Goal: Information Seeking & Learning: Learn about a topic

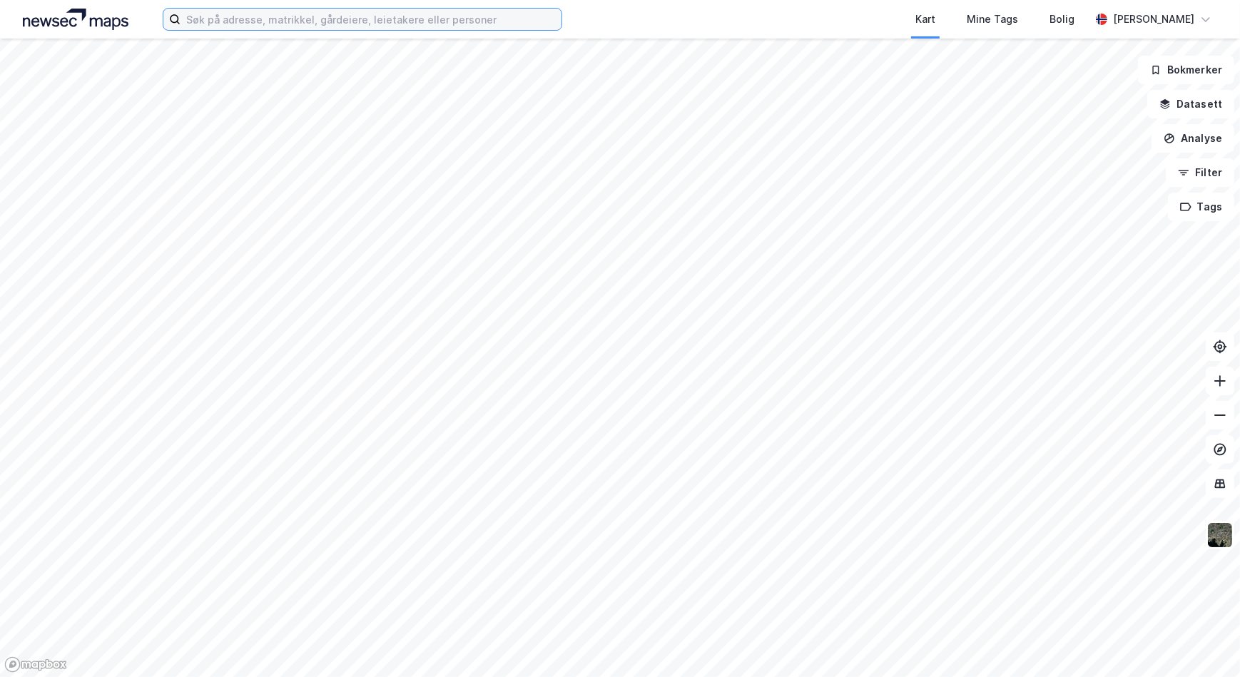
click at [267, 19] on input at bounding box center [371, 19] width 381 height 21
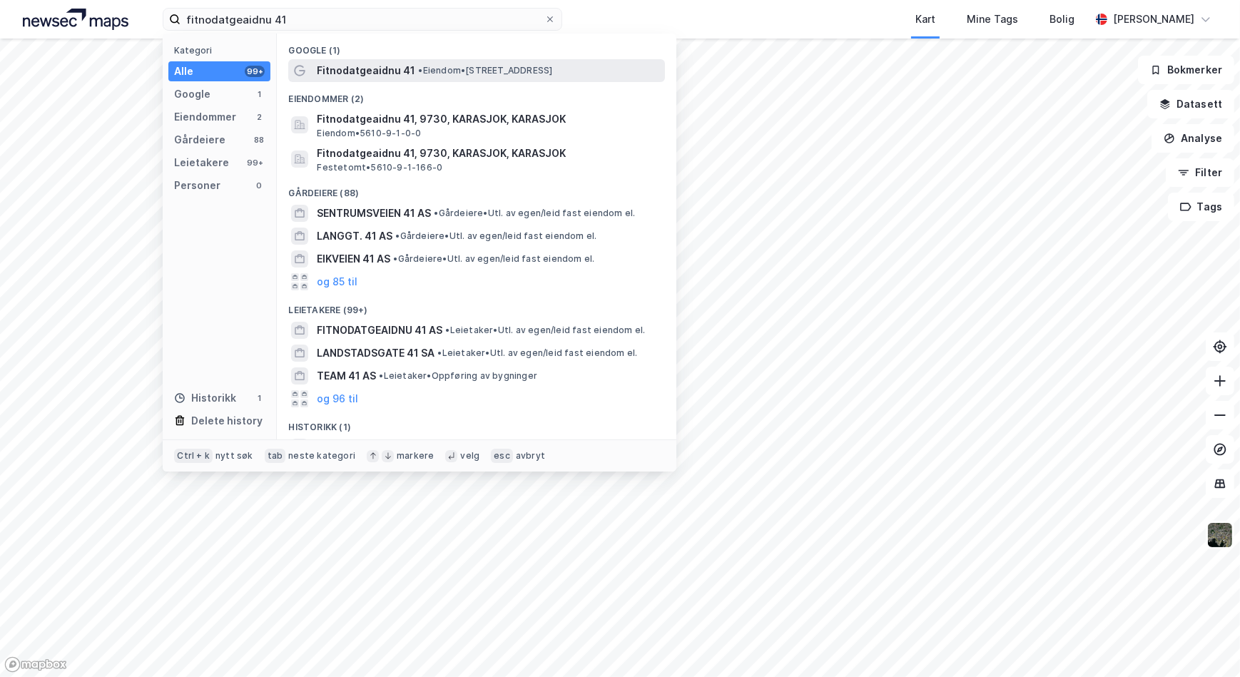
click at [392, 71] on span "Fitnodatgeaidnu 41" at bounding box center [366, 70] width 98 height 17
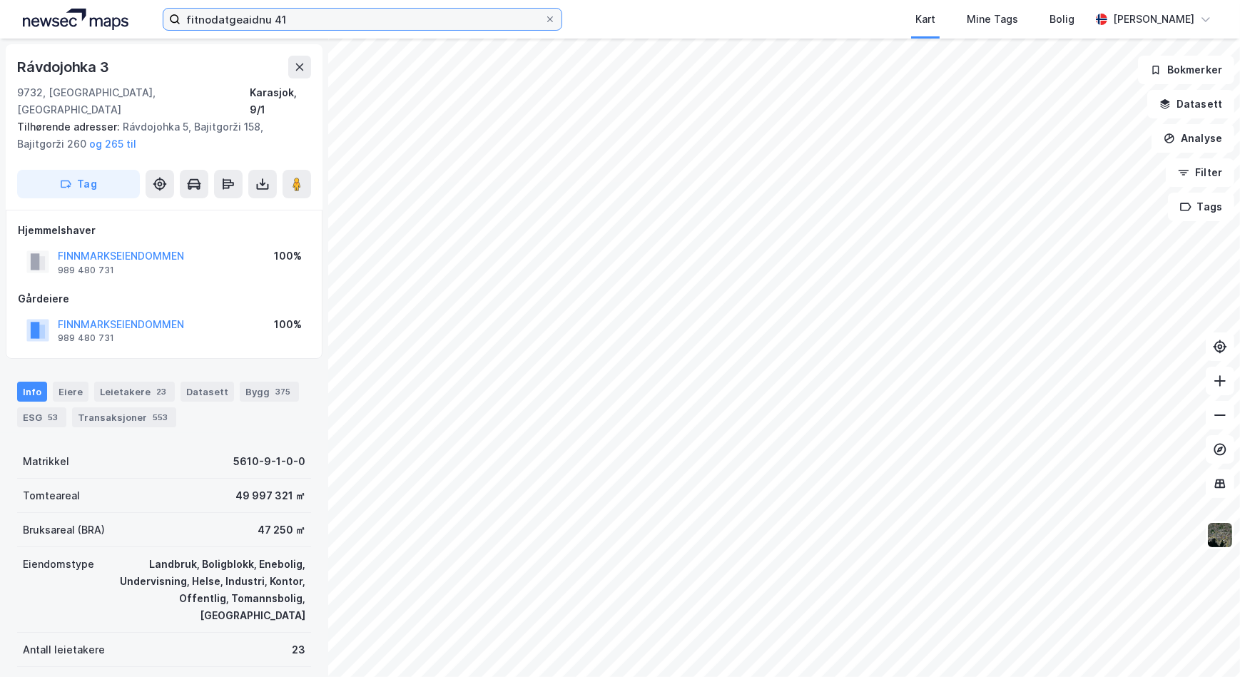
click at [293, 20] on input "fitnodatgeaidnu 41" at bounding box center [363, 19] width 364 height 21
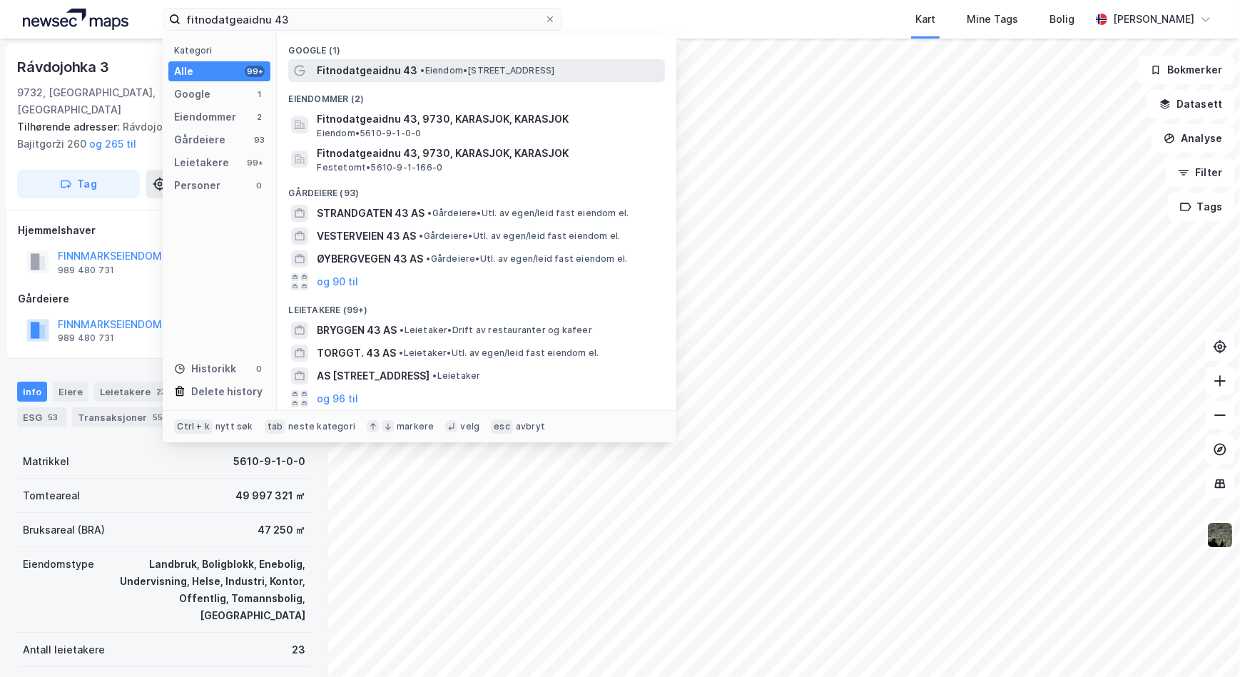
click at [412, 71] on div "Fitnodatgeaidnu 43 • Eiendom • [STREET_ADDRESS]" at bounding box center [489, 70] width 345 height 17
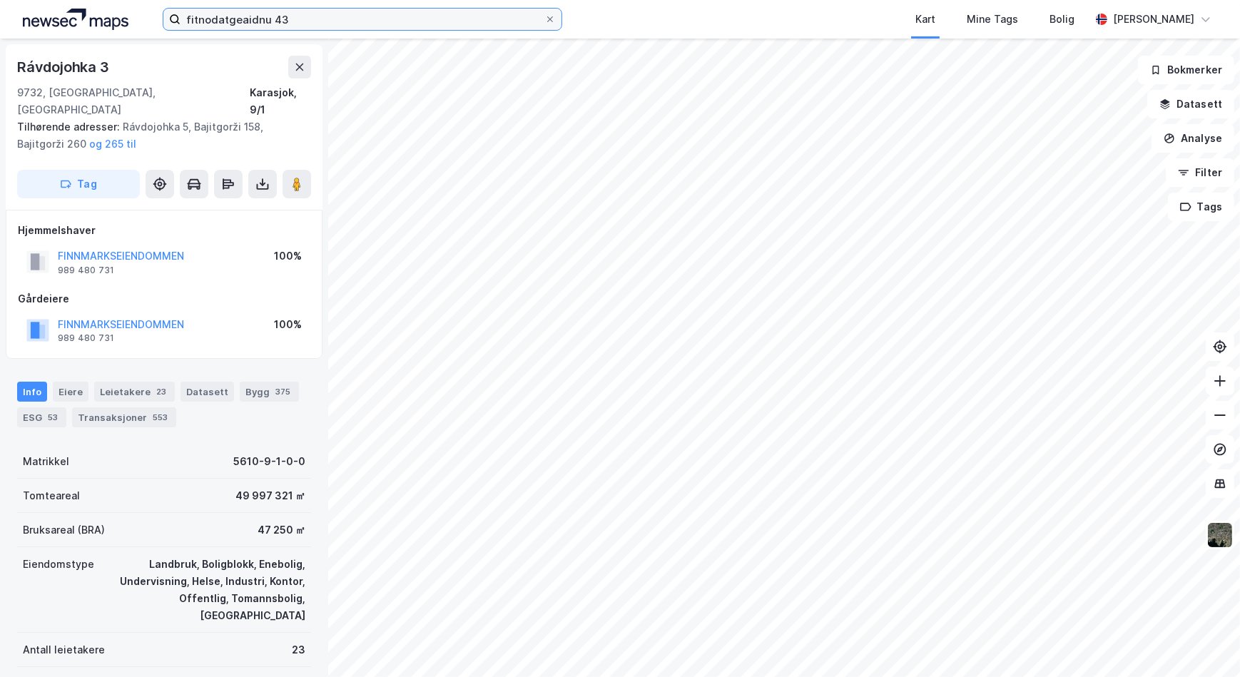
click at [318, 16] on input "fitnodatgeaidnu 43" at bounding box center [363, 19] width 364 height 21
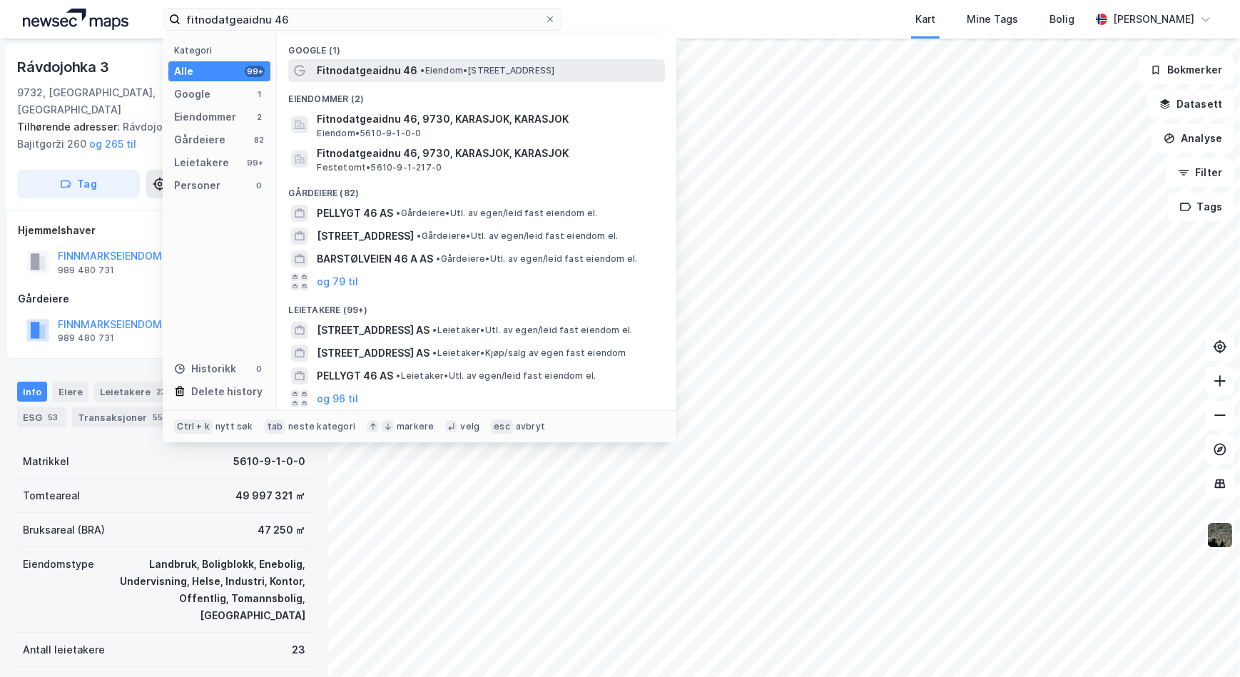
click at [407, 65] on span "Fitnodatgeaidnu 46" at bounding box center [367, 70] width 101 height 17
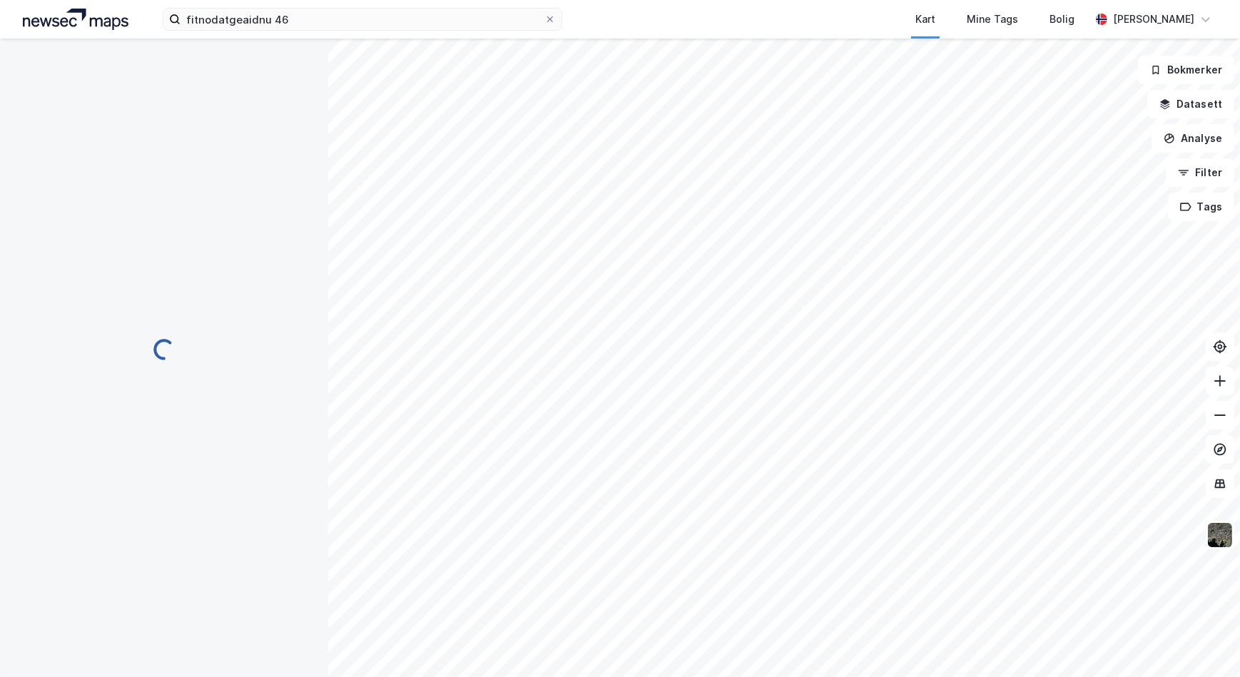
scroll to position [4, 0]
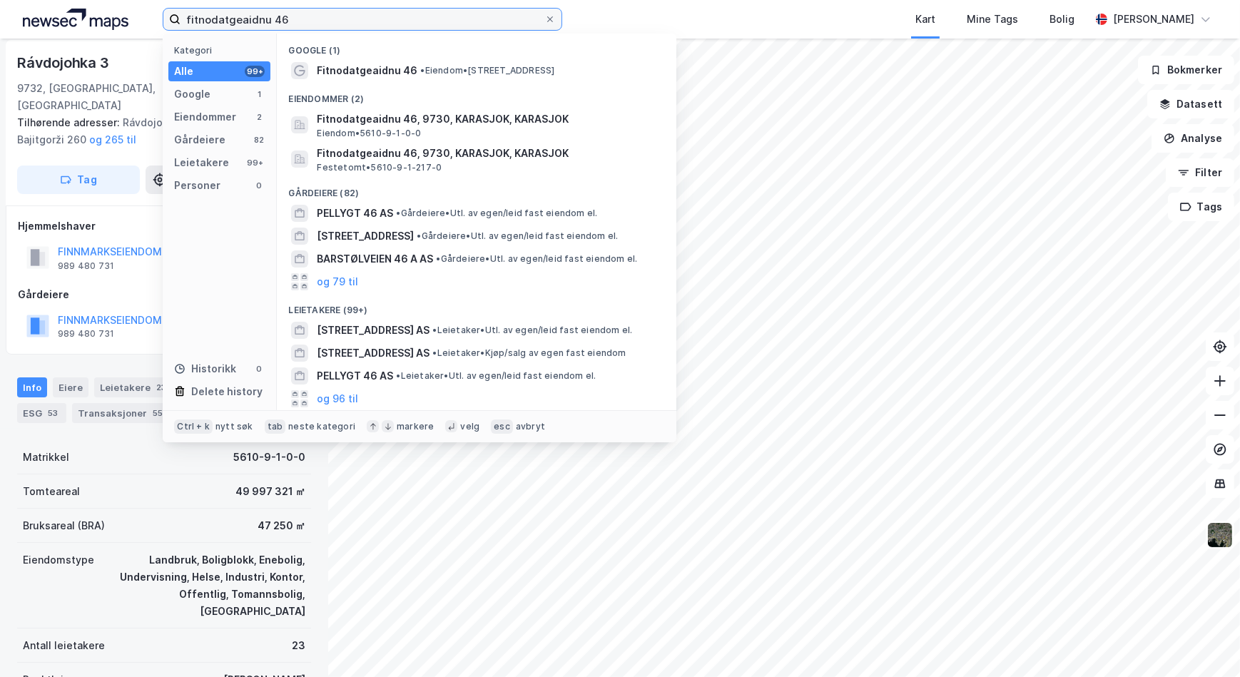
drag, startPoint x: 317, startPoint y: 19, endPoint x: 105, endPoint y: 21, distance: 211.9
click at [105, 21] on div "fitnodatgeaidnu 46 Kategori Alle 99+ Google 1 Eiendommer 2 Gårdeiere 82 Leietak…" at bounding box center [620, 19] width 1240 height 39
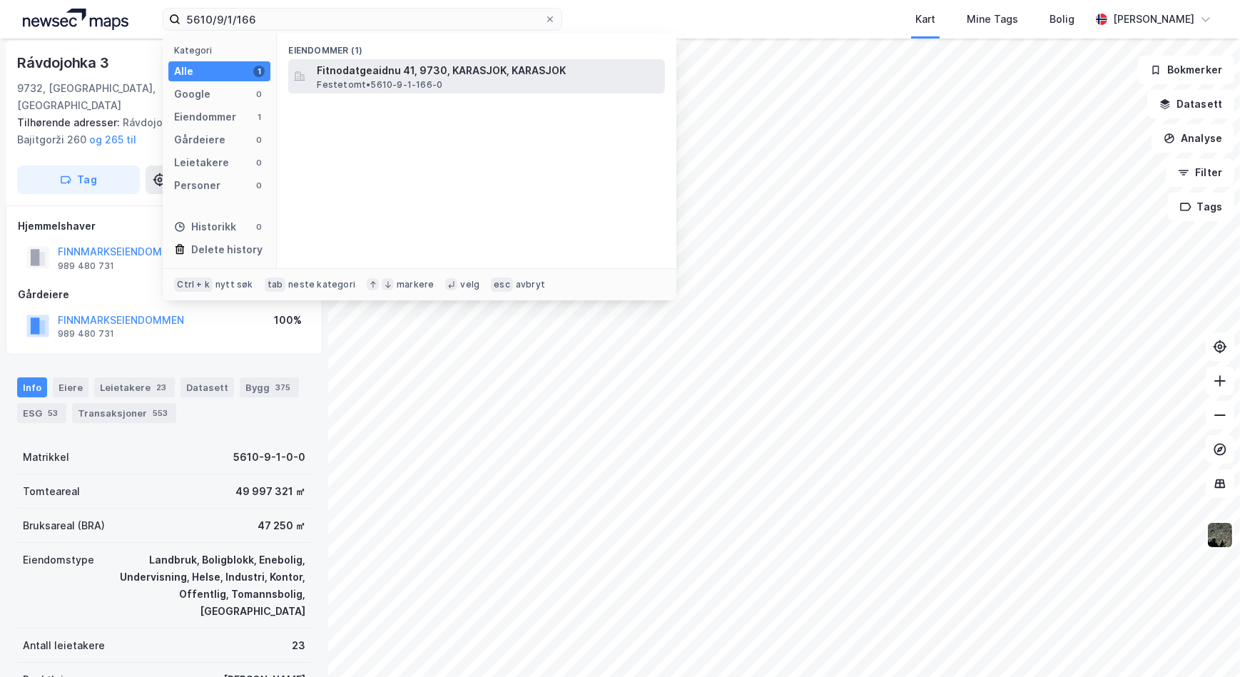
click at [410, 84] on span "Festetomt • 5610-9-1-166-0" at bounding box center [380, 84] width 126 height 11
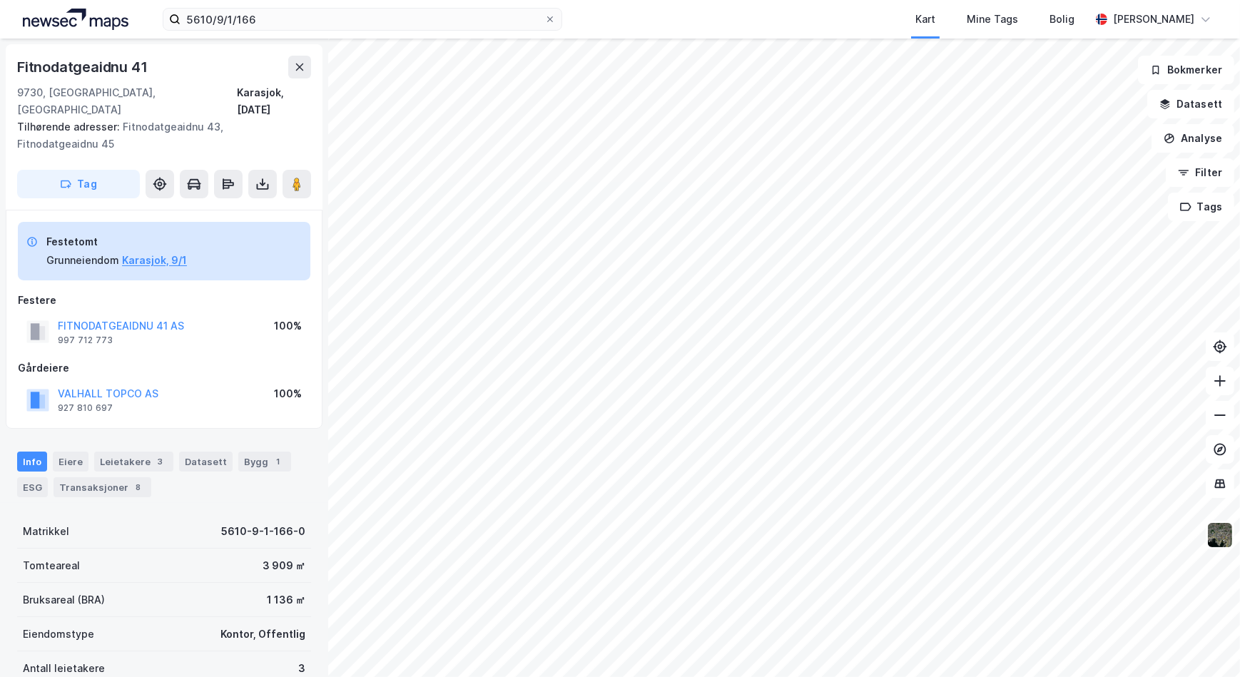
scroll to position [4, 0]
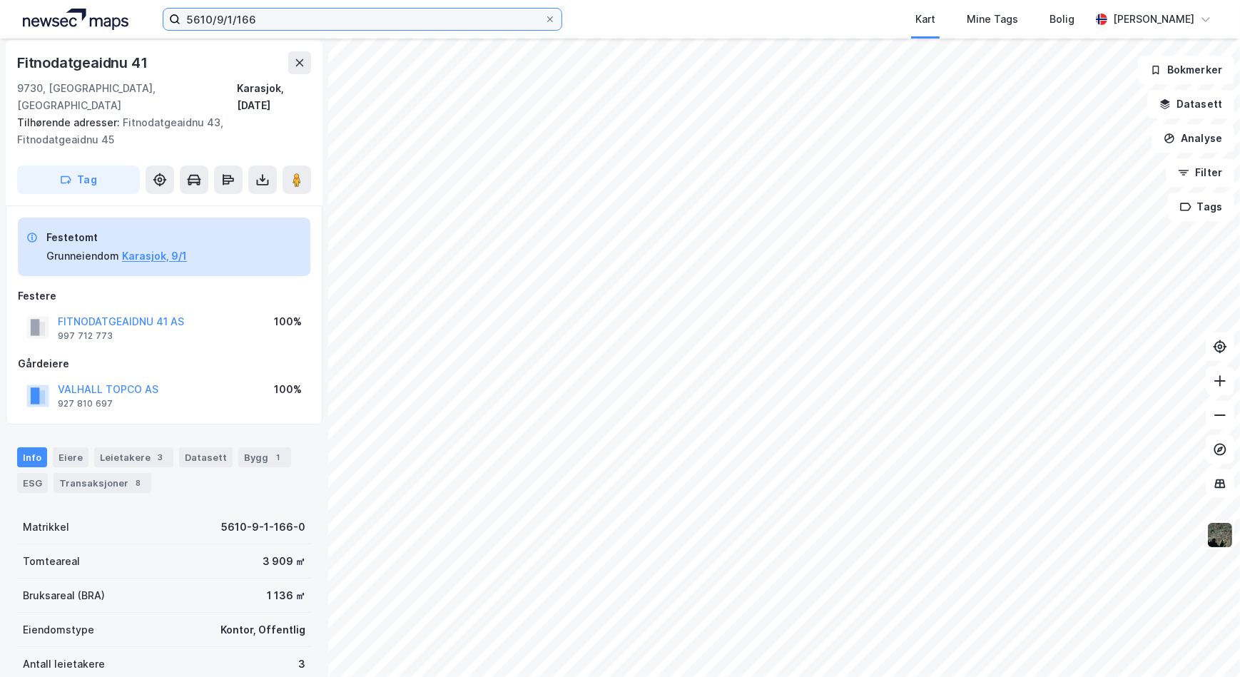
click at [264, 21] on input "5610/9/1/166" at bounding box center [363, 19] width 364 height 21
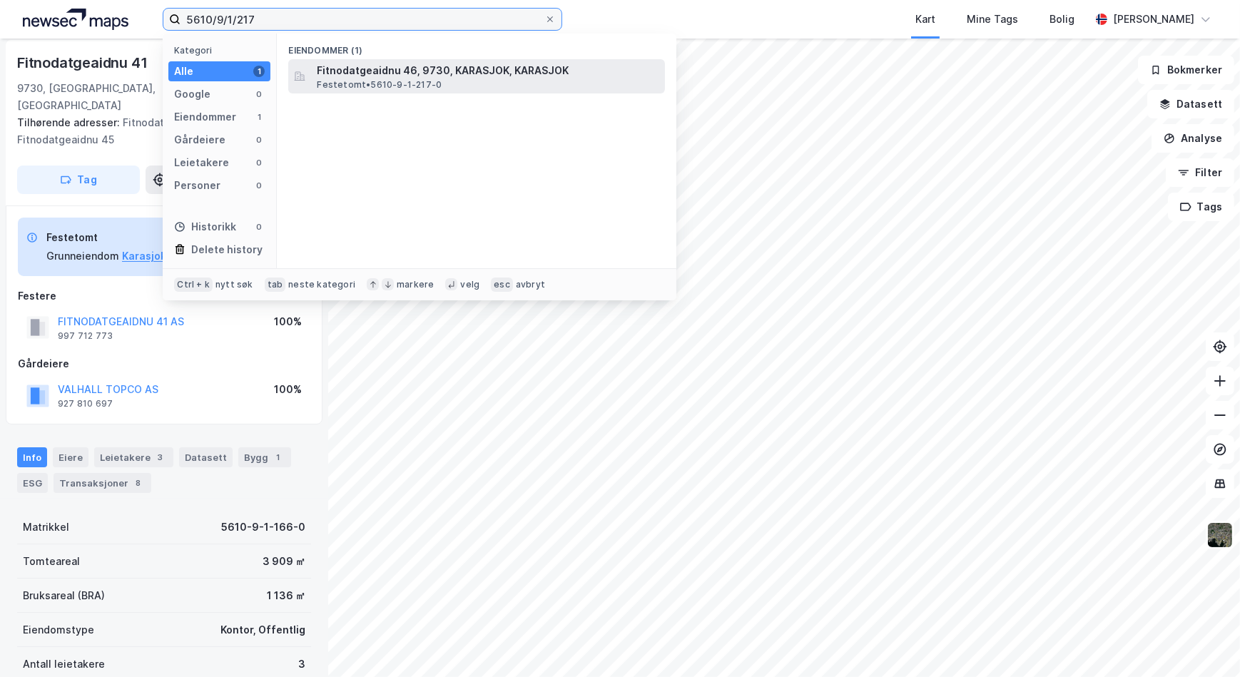
type input "5610/9/1/217"
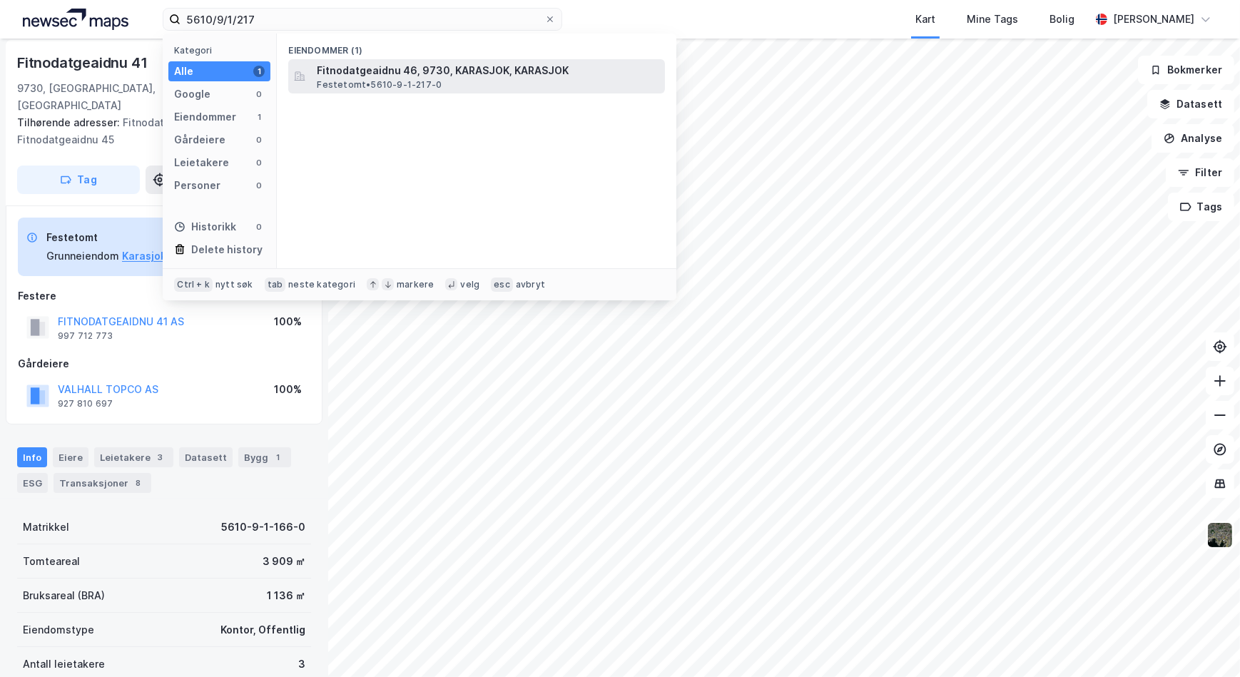
click at [387, 80] on span "Festetomt • 5610-9-1-217-0" at bounding box center [379, 84] width 125 height 11
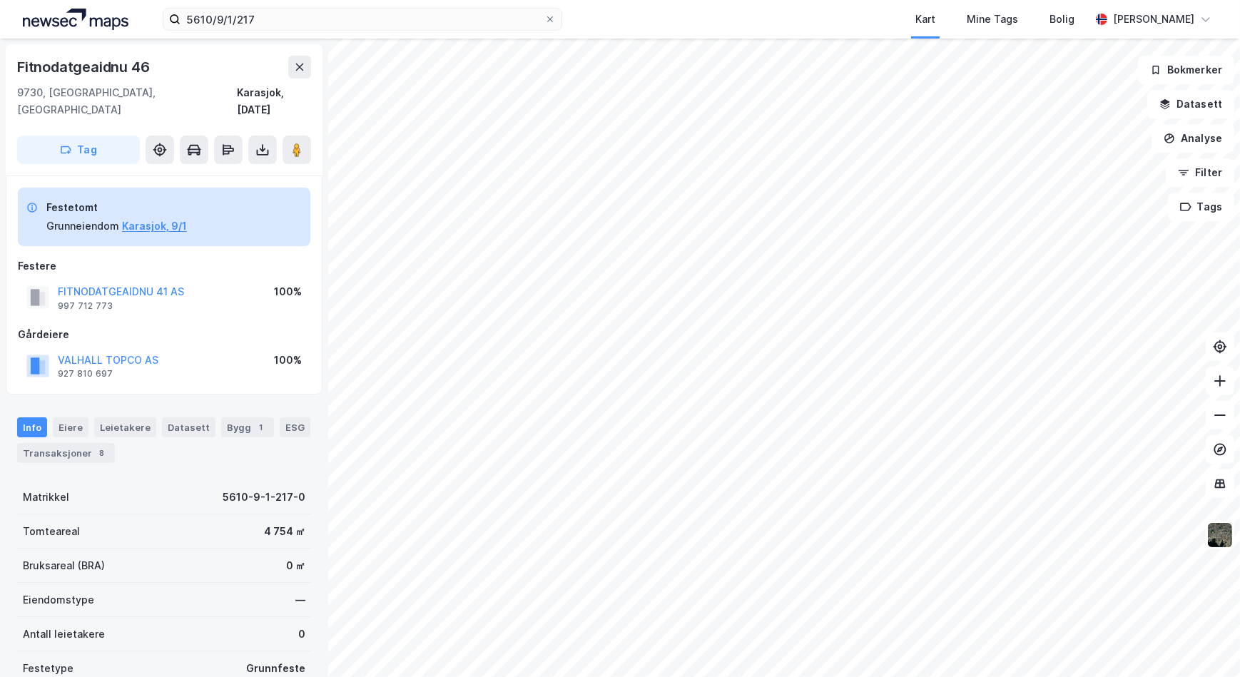
scroll to position [4, 0]
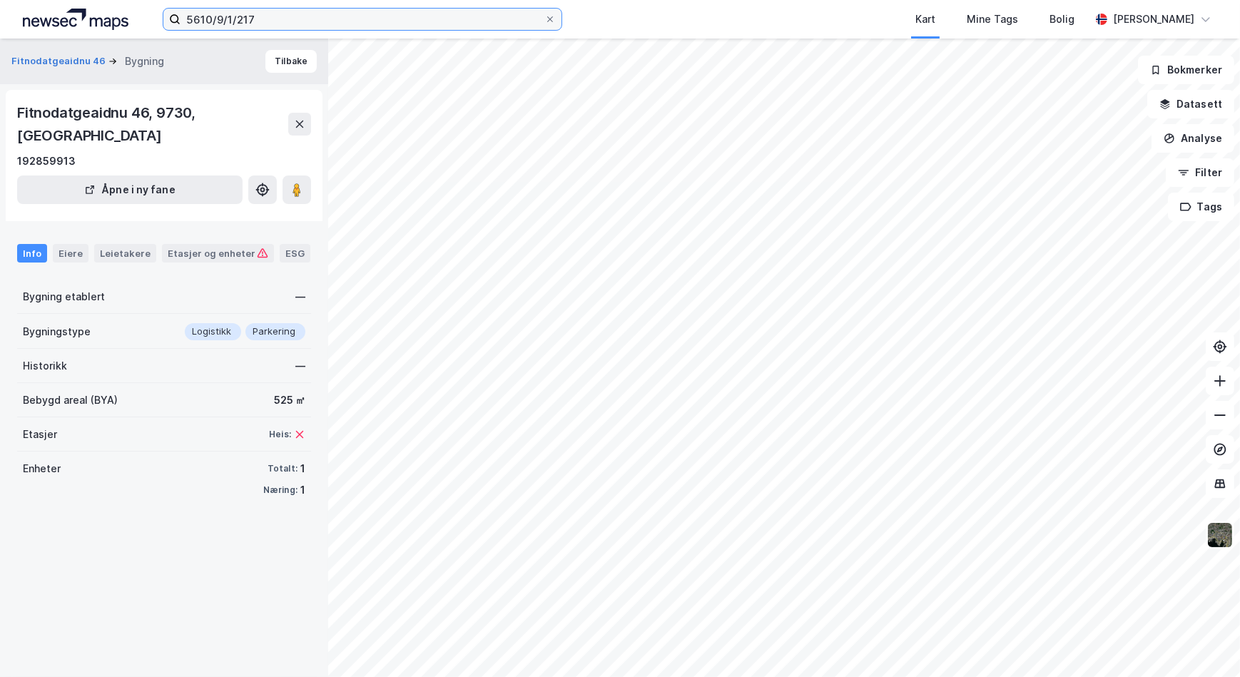
click at [335, 11] on input "5610/9/1/217" at bounding box center [363, 19] width 364 height 21
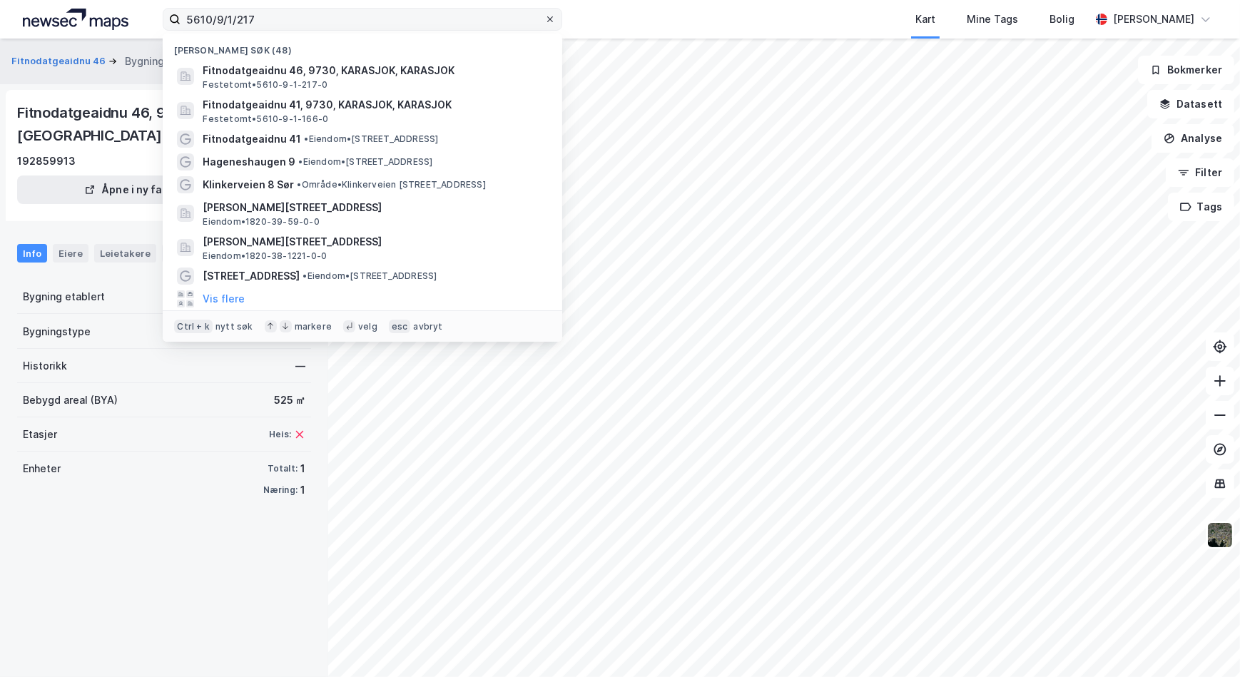
click at [549, 15] on icon at bounding box center [550, 19] width 9 height 9
click at [544, 14] on input "5610/9/1/217" at bounding box center [363, 19] width 364 height 21
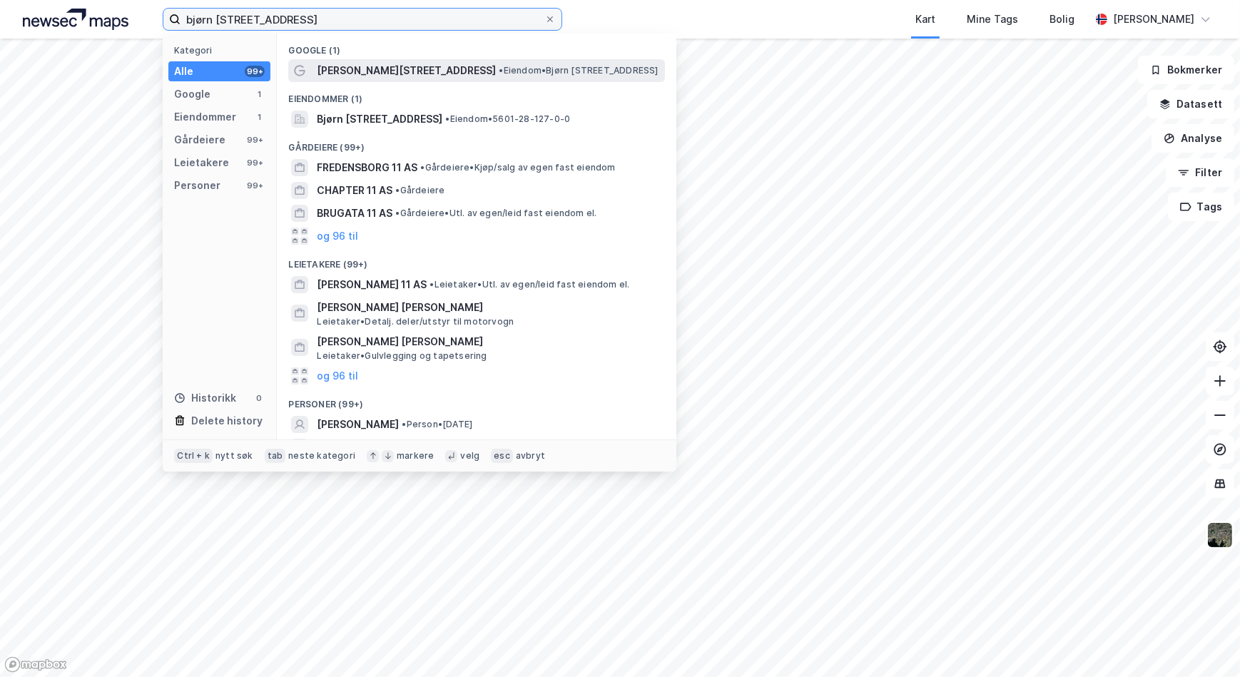
type input "bjørn [STREET_ADDRESS]"
click at [414, 76] on span "[PERSON_NAME][STREET_ADDRESS]" at bounding box center [406, 70] width 179 height 17
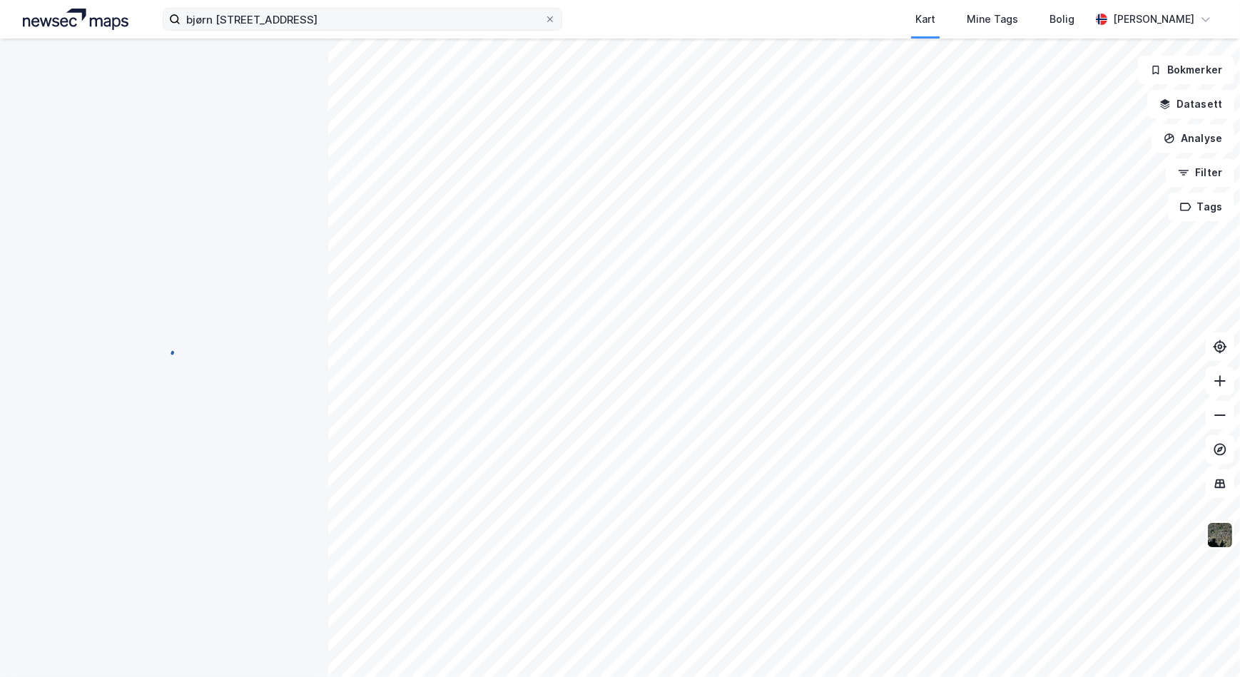
scroll to position [4, 0]
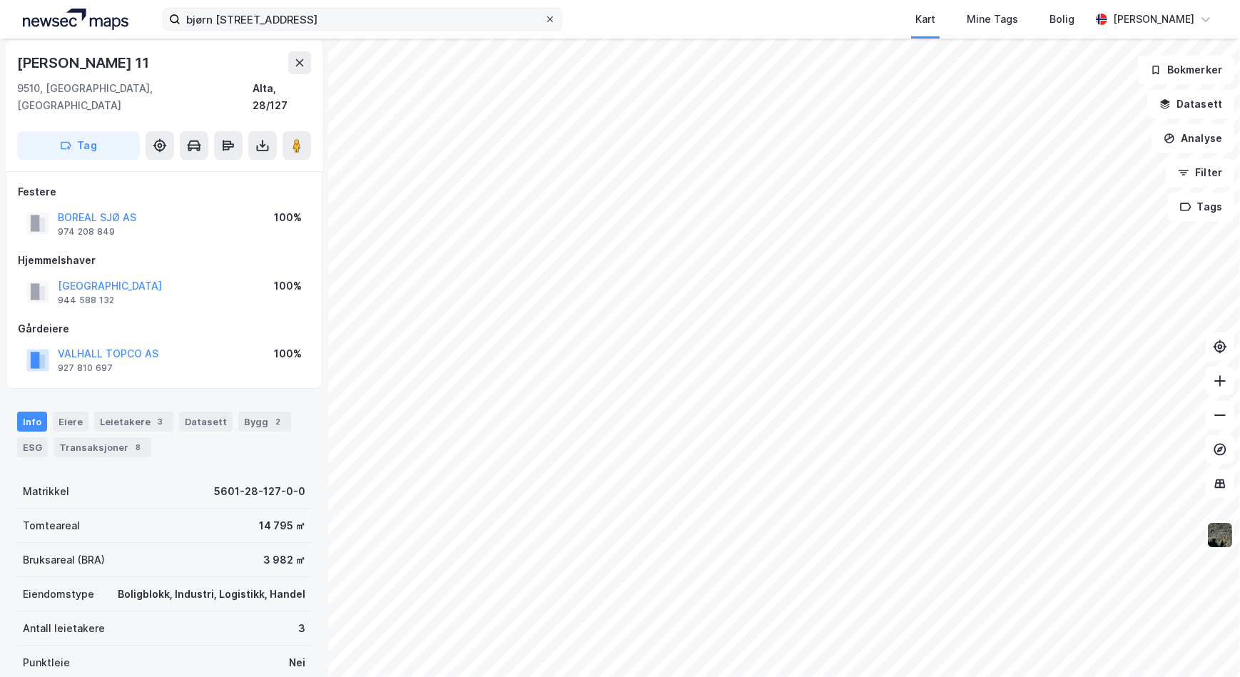
click at [550, 17] on icon at bounding box center [550, 19] width 9 height 9
click at [544, 17] on input "bjørn [STREET_ADDRESS]" at bounding box center [363, 19] width 364 height 21
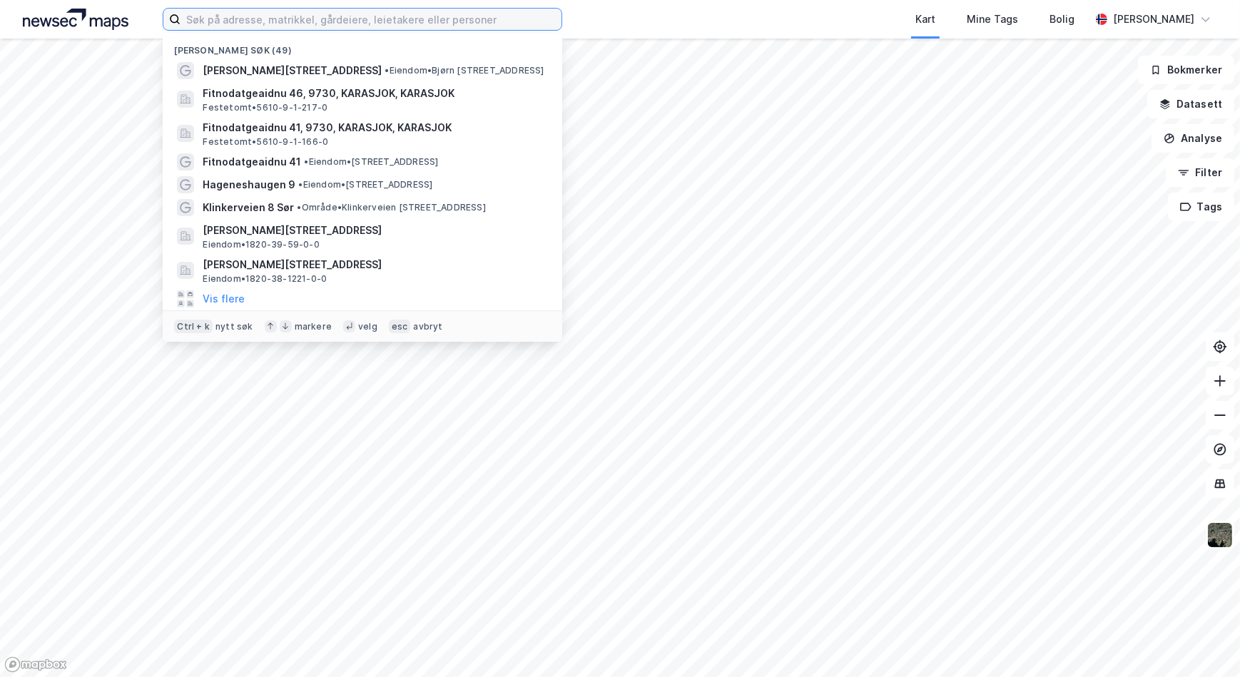
click at [310, 20] on input at bounding box center [371, 19] width 381 height 21
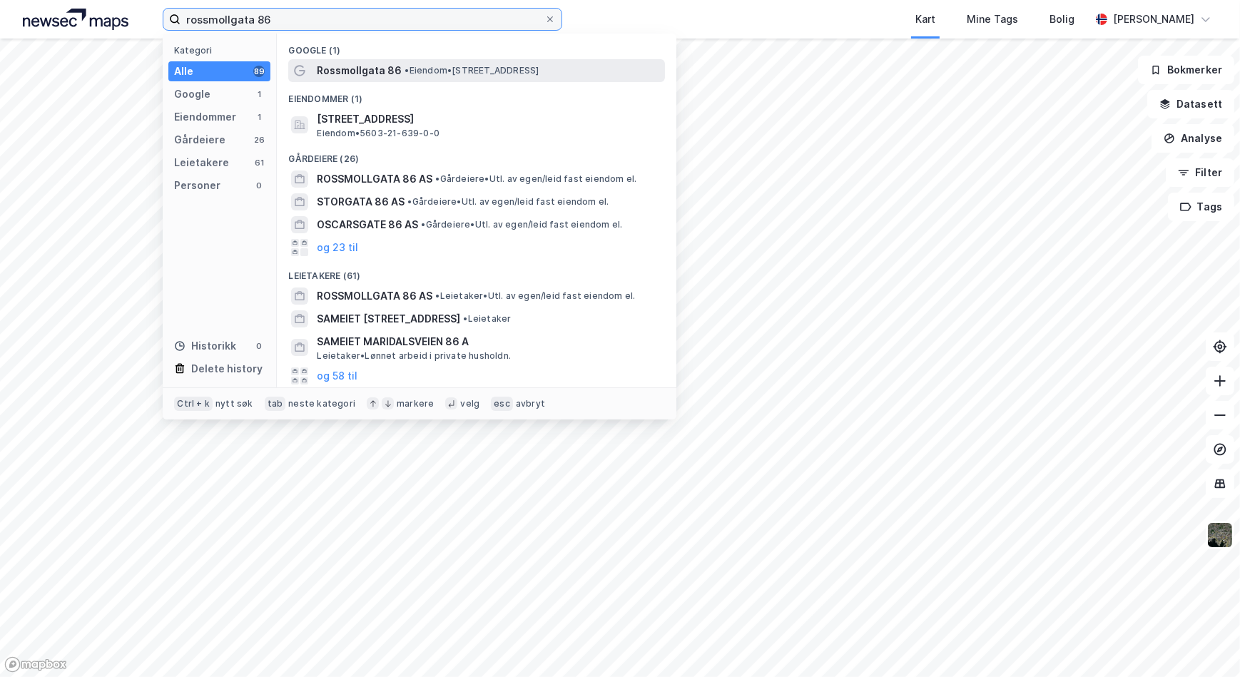
type input "rossmollgata 86"
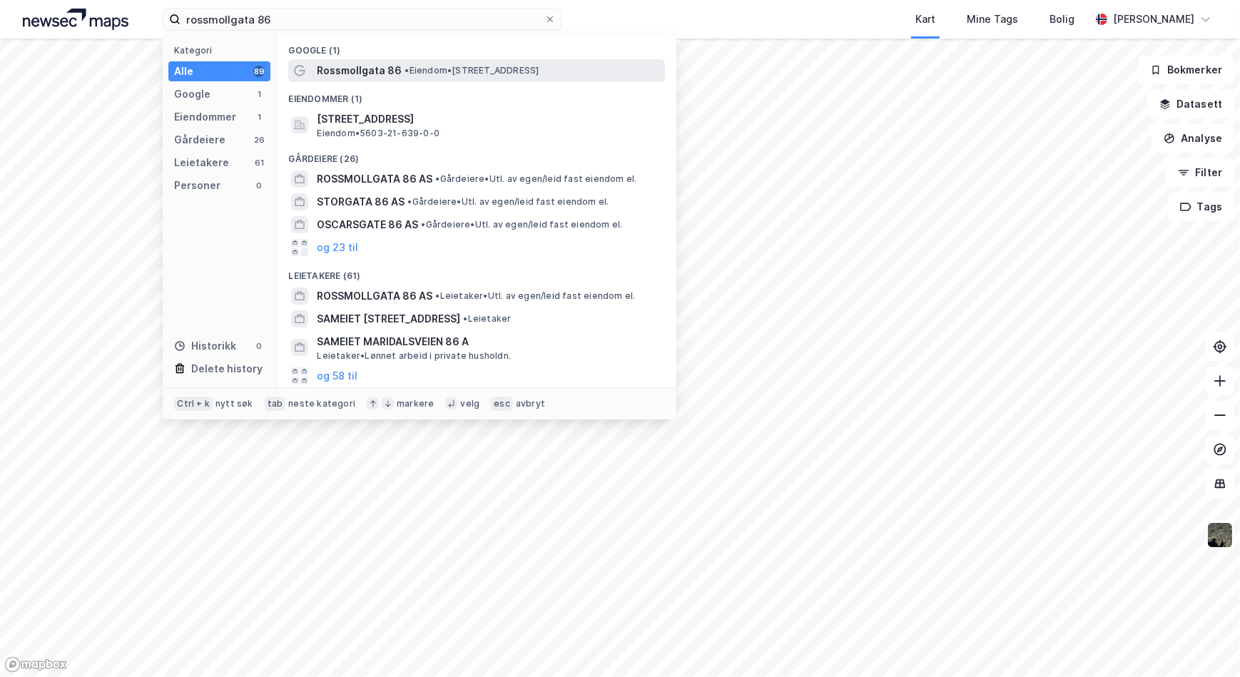
click at [514, 68] on span "• Eiendom • [STREET_ADDRESS]" at bounding box center [472, 70] width 134 height 11
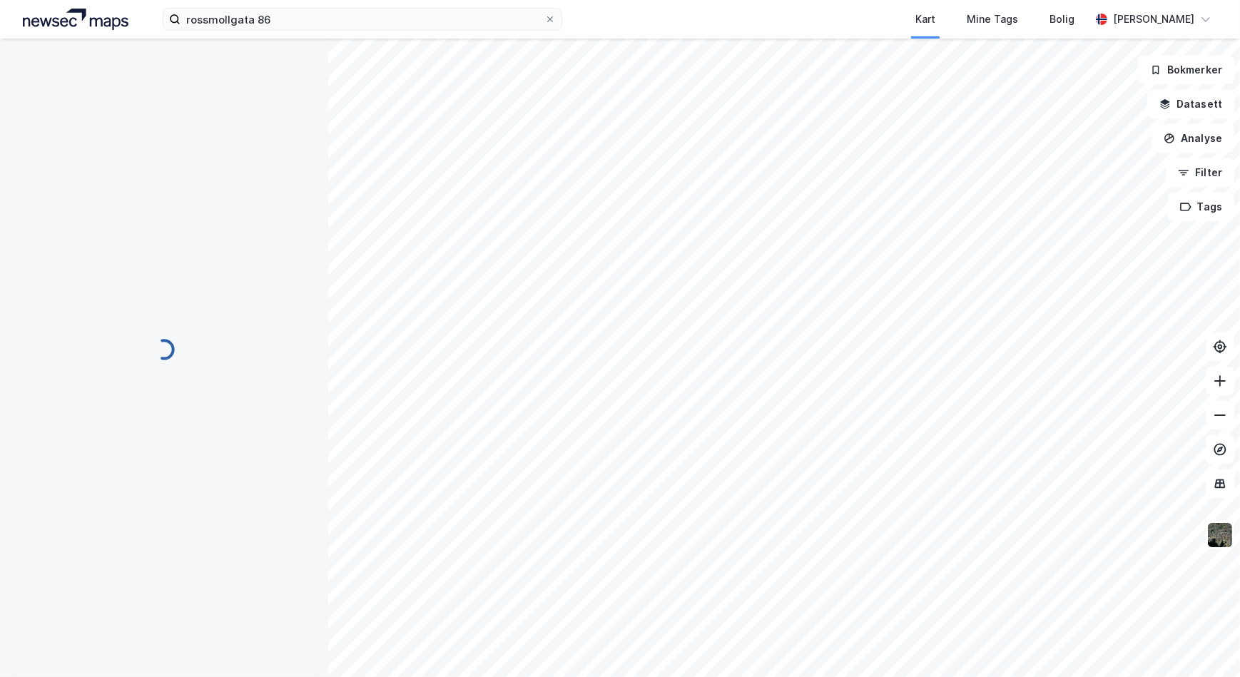
scroll to position [4, 0]
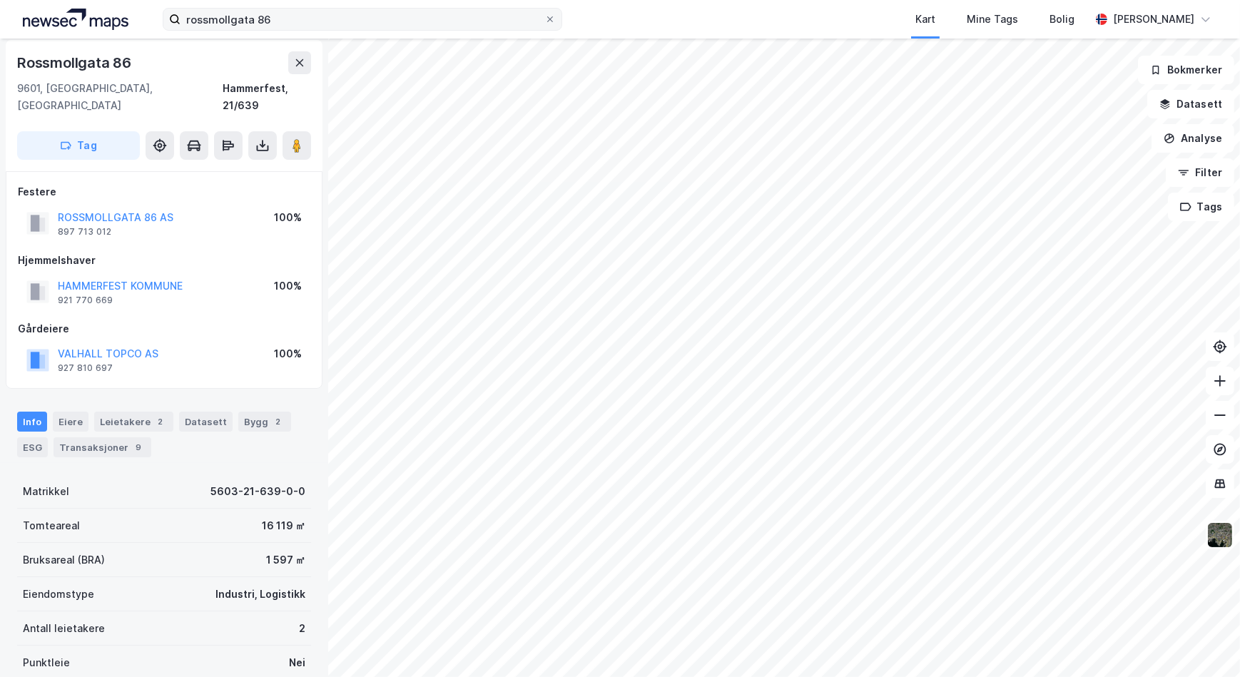
drag, startPoint x: 550, startPoint y: 20, endPoint x: 441, endPoint y: 25, distance: 109.3
click at [550, 20] on icon at bounding box center [550, 19] width 9 height 9
click at [544, 20] on input "rossmollgata 86" at bounding box center [363, 19] width 364 height 21
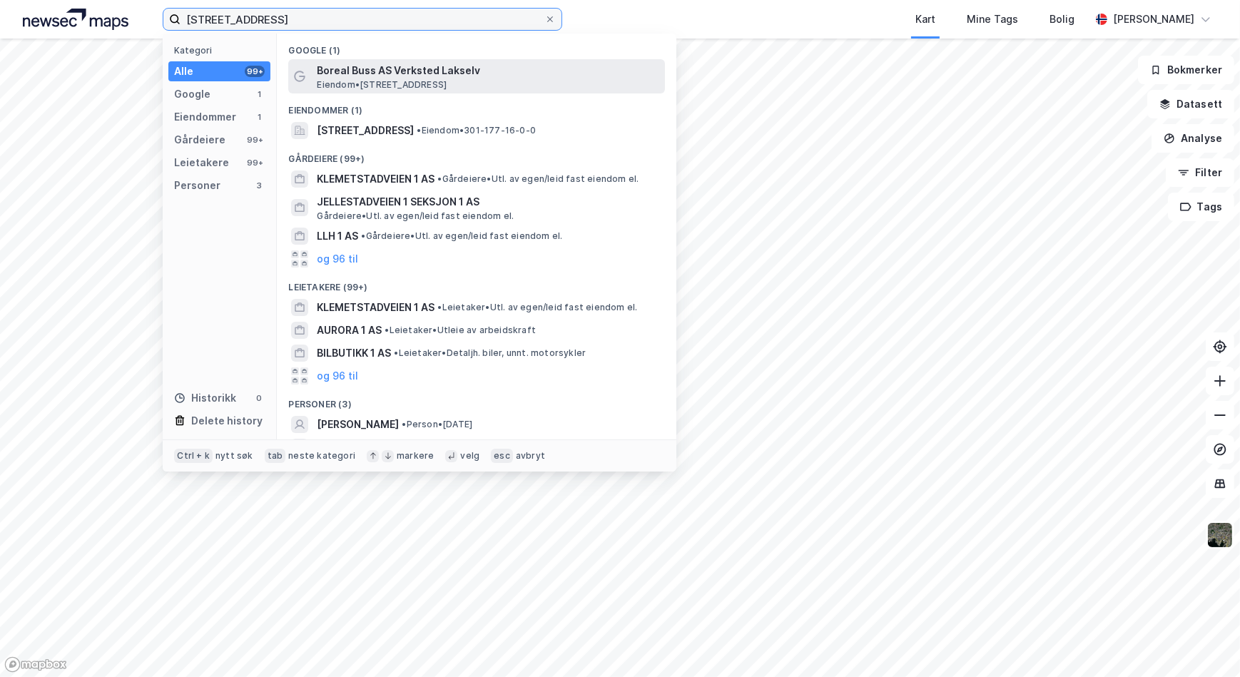
type input "[STREET_ADDRESS]"
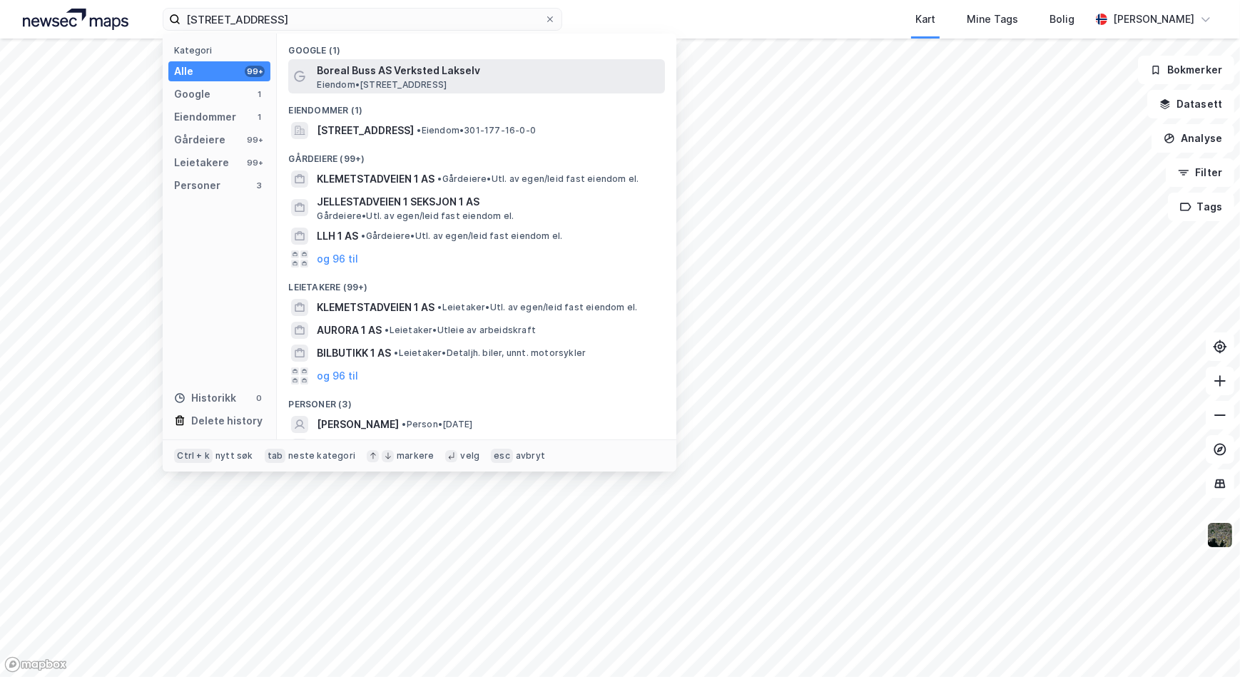
click at [442, 77] on span "Boreal Buss AS Verksted Lakselv" at bounding box center [488, 70] width 342 height 17
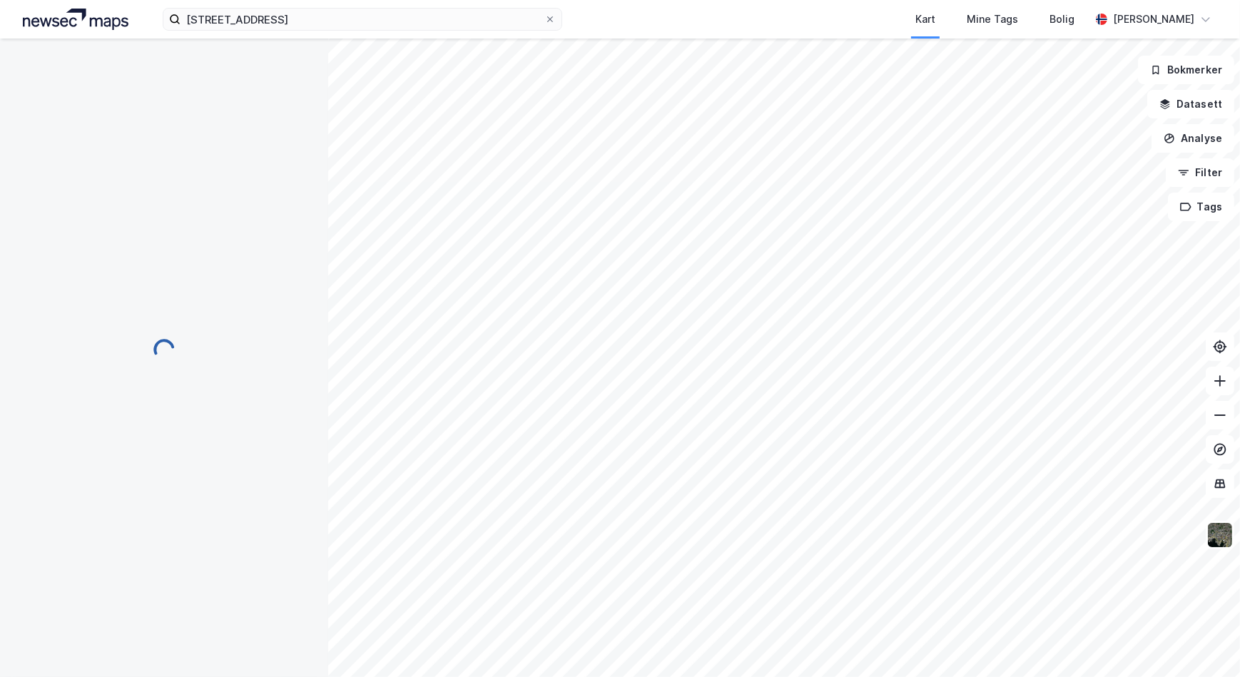
scroll to position [4, 0]
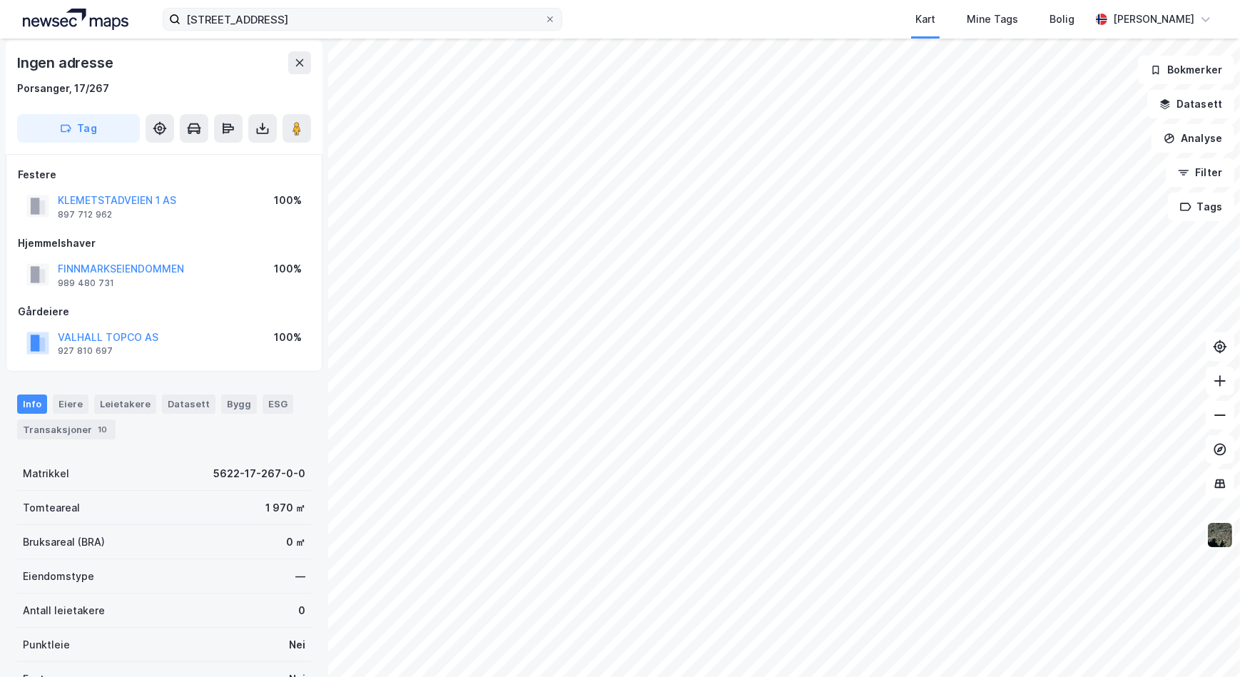
drag, startPoint x: 550, startPoint y: 15, endPoint x: 464, endPoint y: 16, distance: 86.3
click at [550, 15] on icon at bounding box center [550, 19] width 9 height 9
click at [544, 15] on input "[STREET_ADDRESS]" at bounding box center [363, 19] width 364 height 21
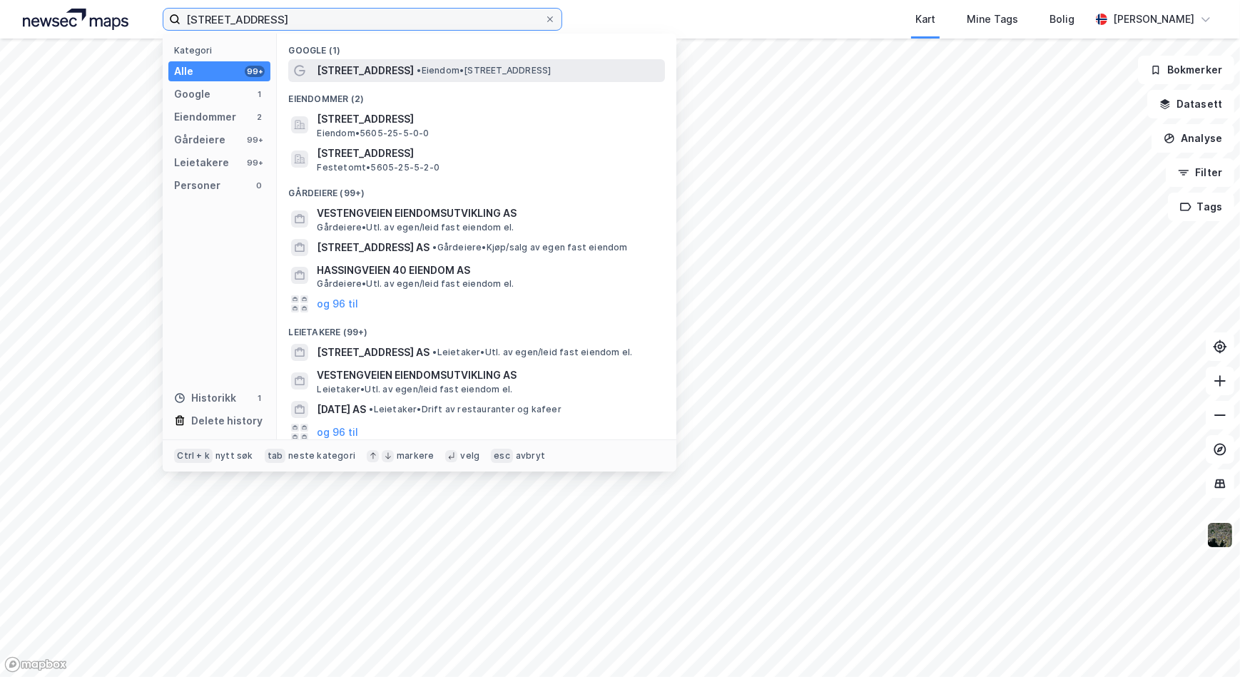
type input "[STREET_ADDRESS]"
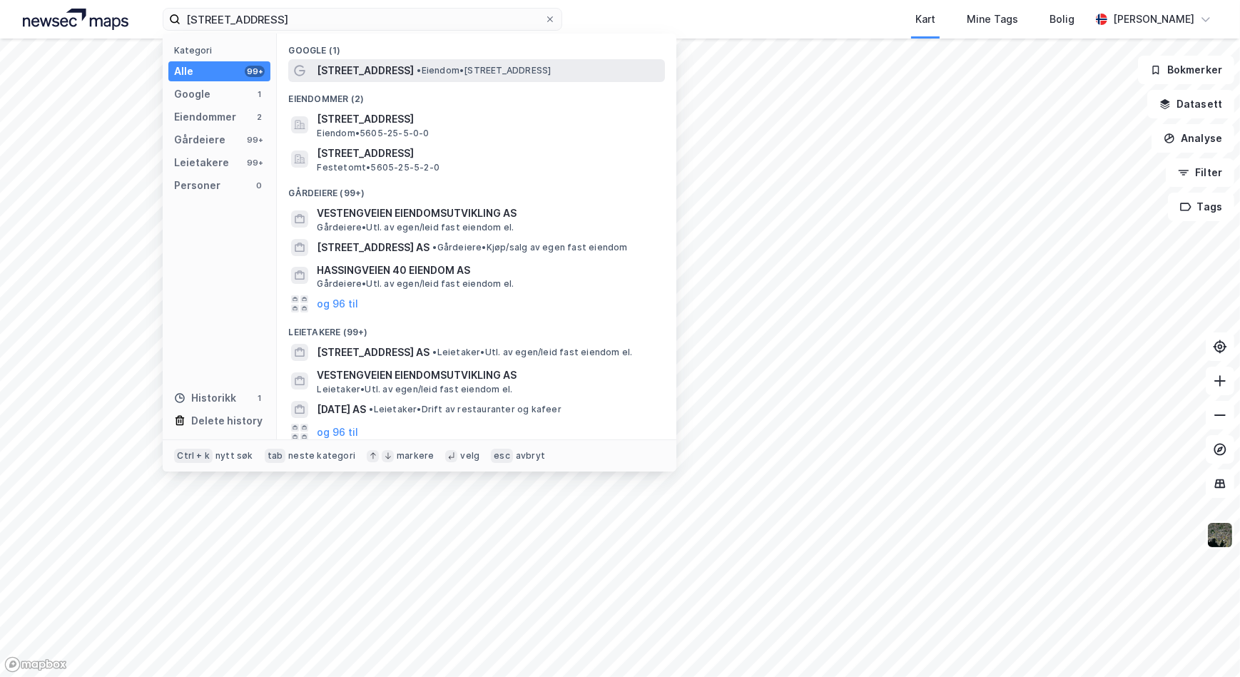
click at [419, 68] on span "• Eiendom • [STREET_ADDRESS]" at bounding box center [484, 70] width 134 height 11
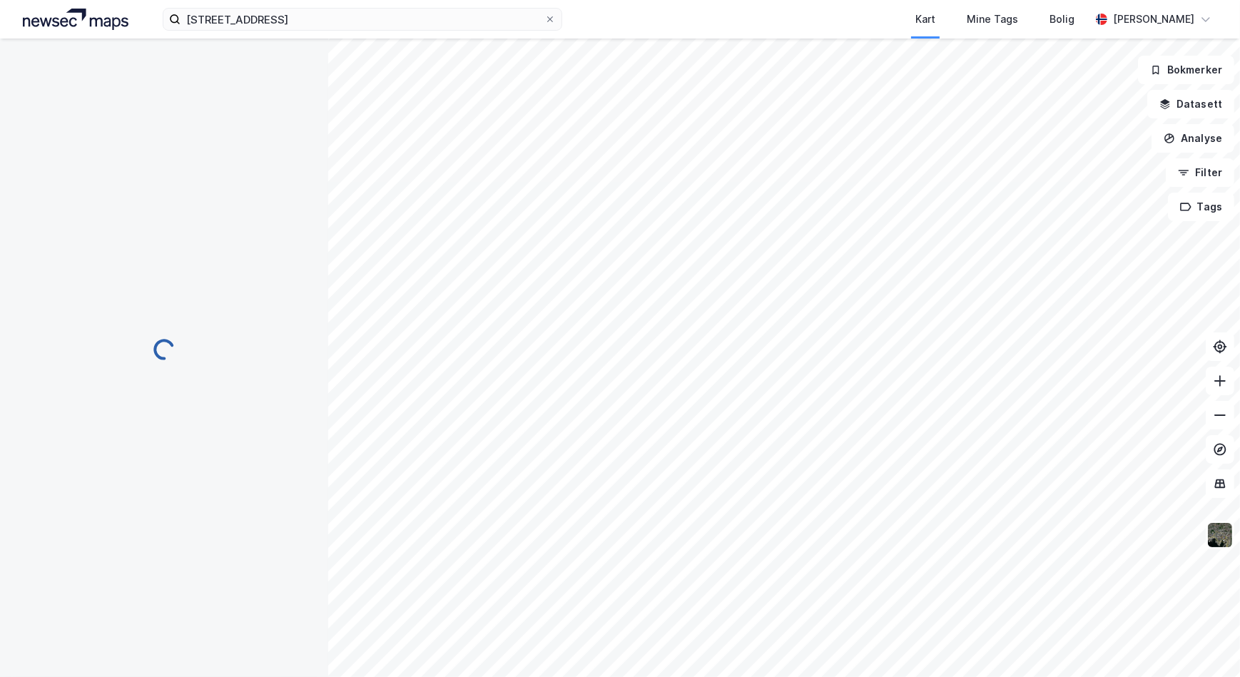
scroll to position [4, 0]
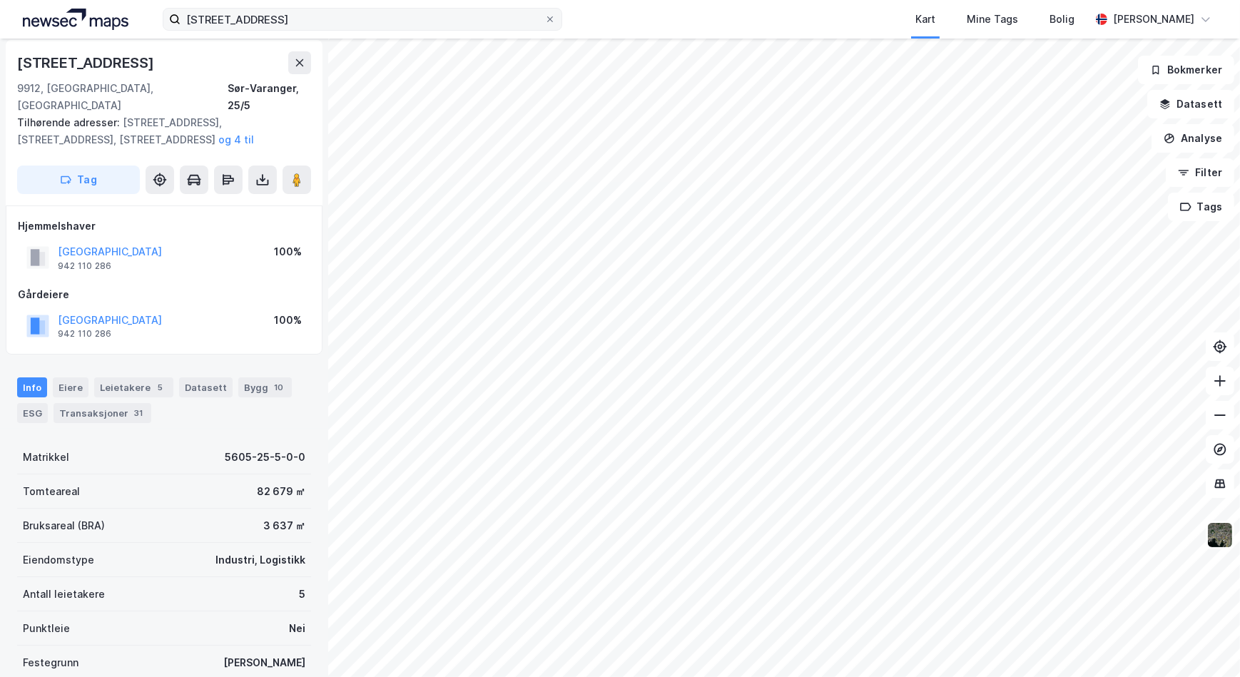
click at [552, 21] on icon at bounding box center [550, 19] width 6 height 6
click at [544, 21] on input "[STREET_ADDRESS]" at bounding box center [363, 19] width 364 height 21
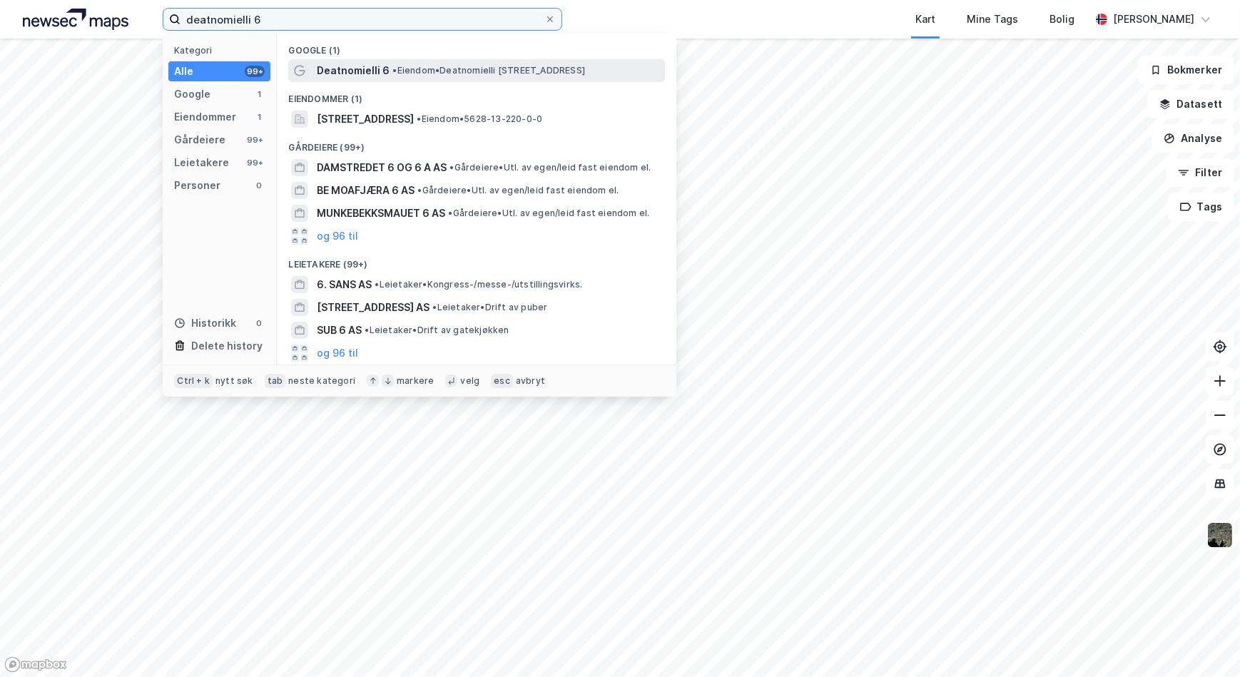
type input "deatnomielli 6"
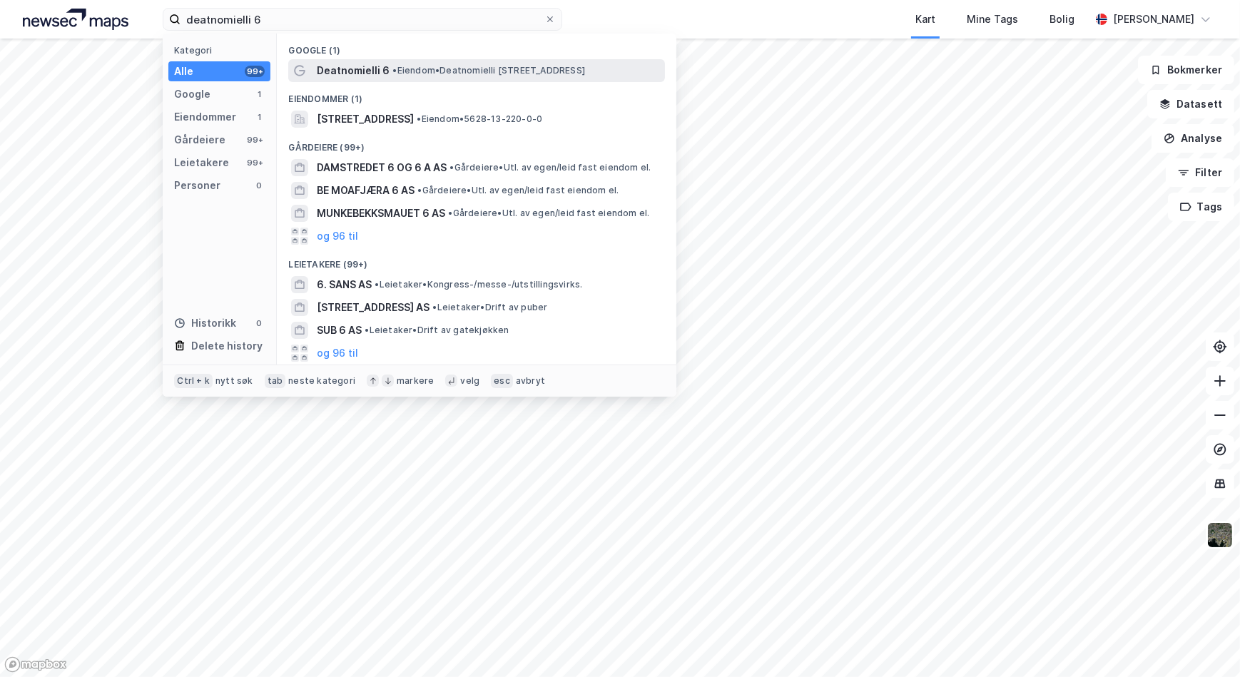
click at [413, 72] on span "• Eiendom • [STREET_ADDRESS]" at bounding box center [488, 70] width 193 height 11
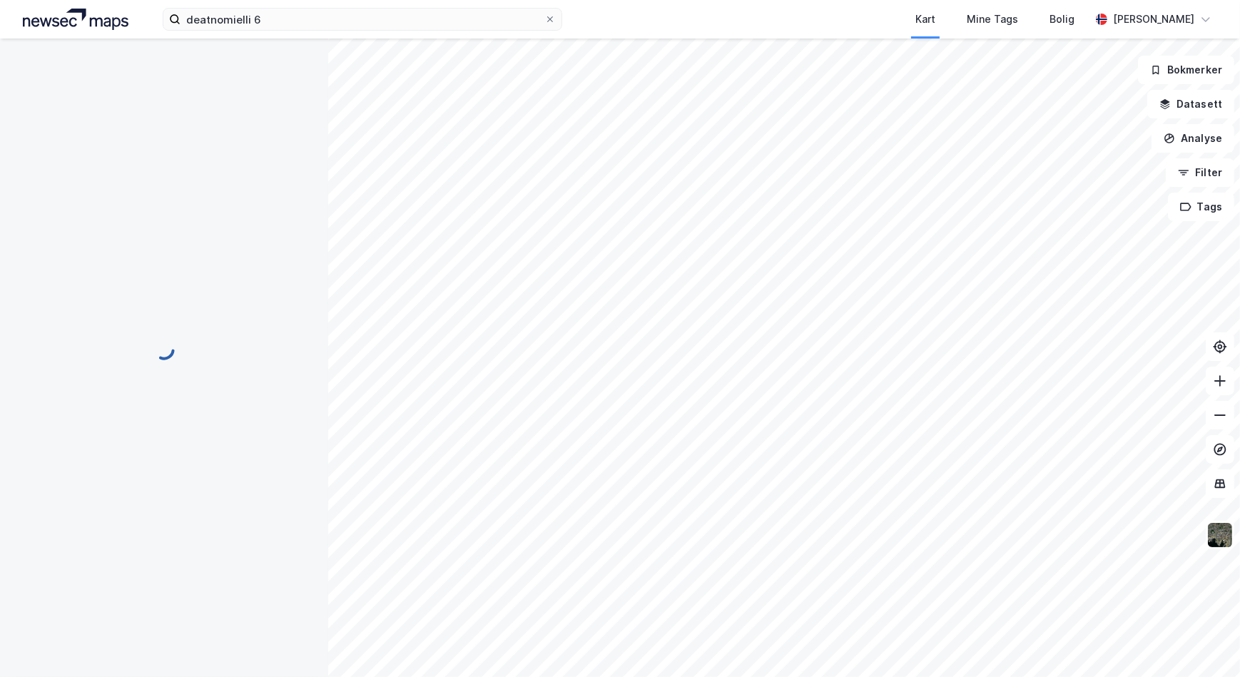
scroll to position [4, 0]
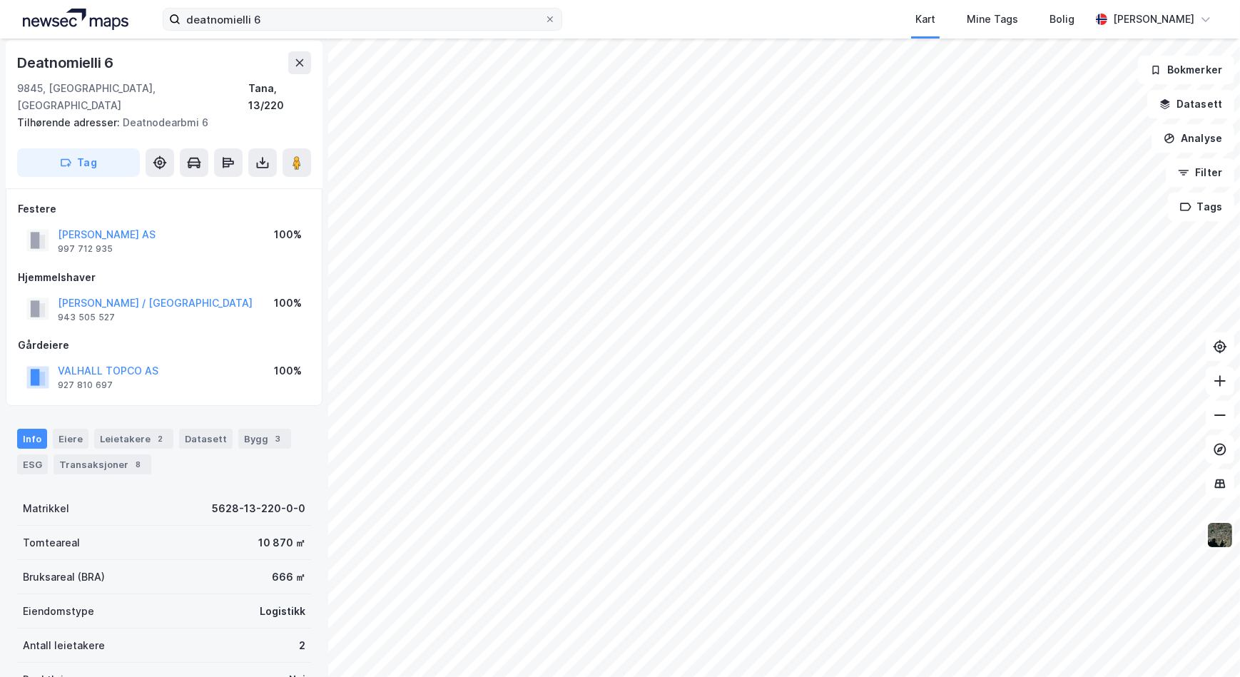
click at [554, 17] on icon at bounding box center [550, 19] width 9 height 9
click at [544, 17] on input "deatnomielli 6" at bounding box center [363, 19] width 364 height 21
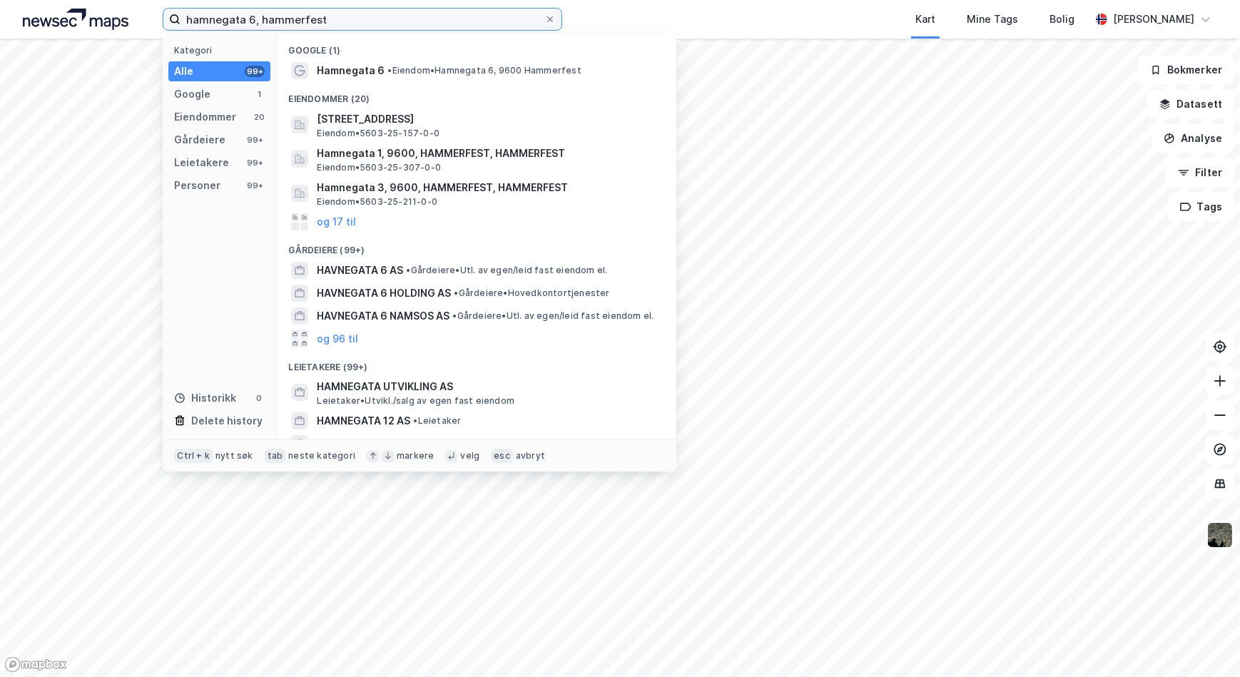
drag, startPoint x: 252, startPoint y: 18, endPoint x: 265, endPoint y: 80, distance: 63.5
click at [252, 19] on input "hamnegata 6, hammerfest" at bounding box center [363, 19] width 364 height 21
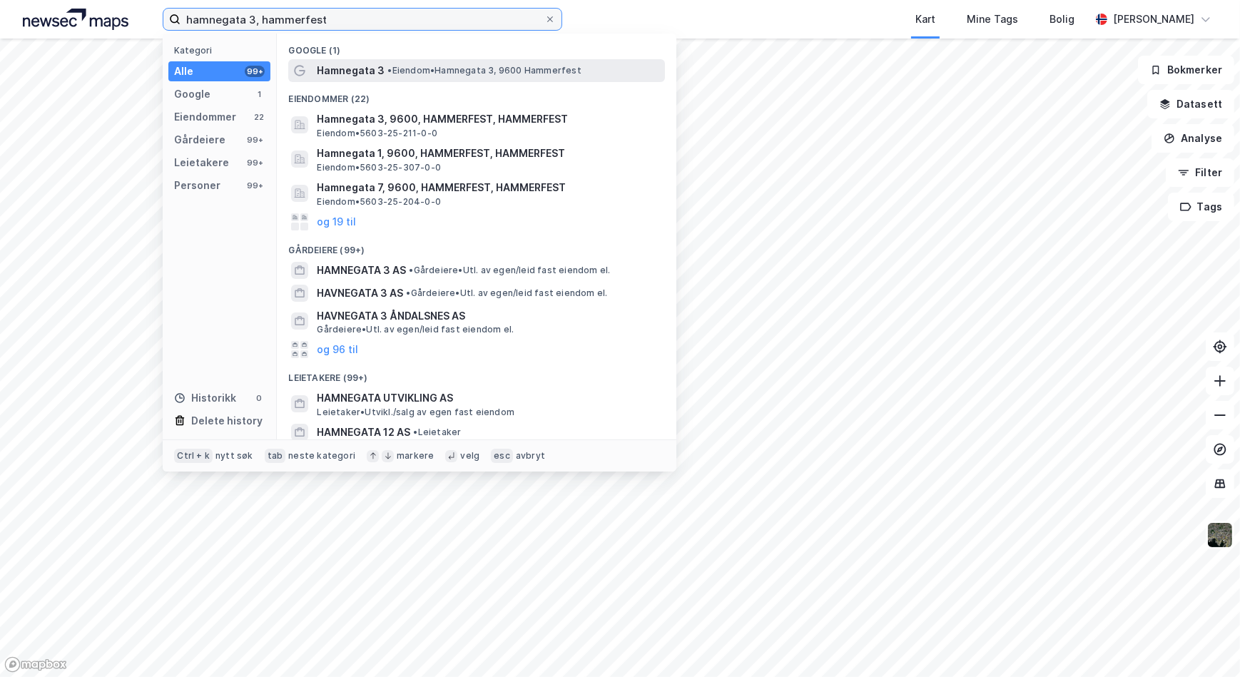
type input "hamnegata 3, hammerfest"
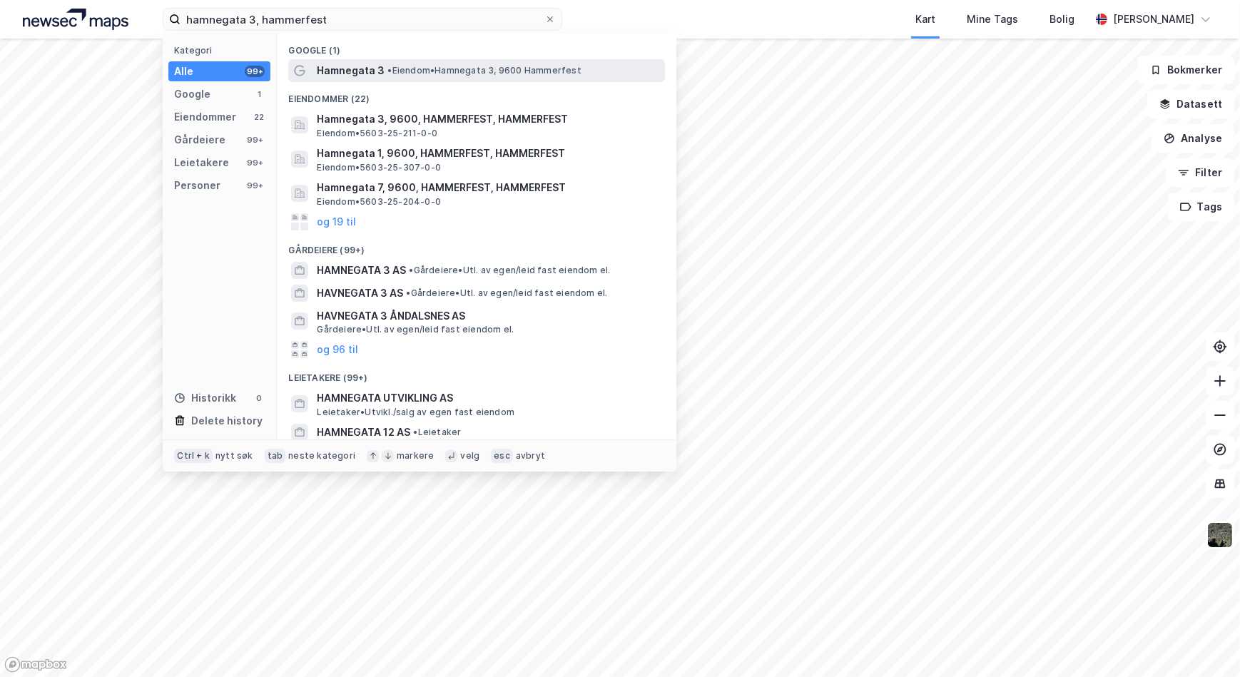
click at [398, 71] on span "• Eiendom • Hamnegata 3, 9600 Hammerfest" at bounding box center [483, 70] width 193 height 11
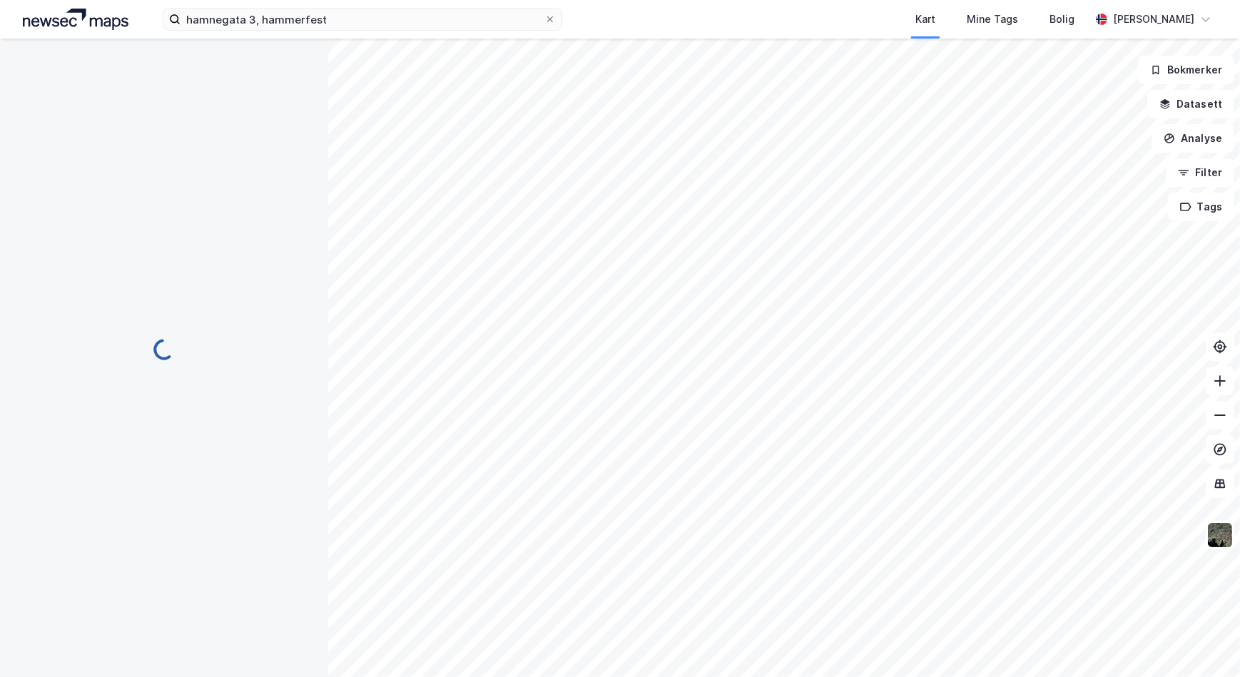
scroll to position [4, 0]
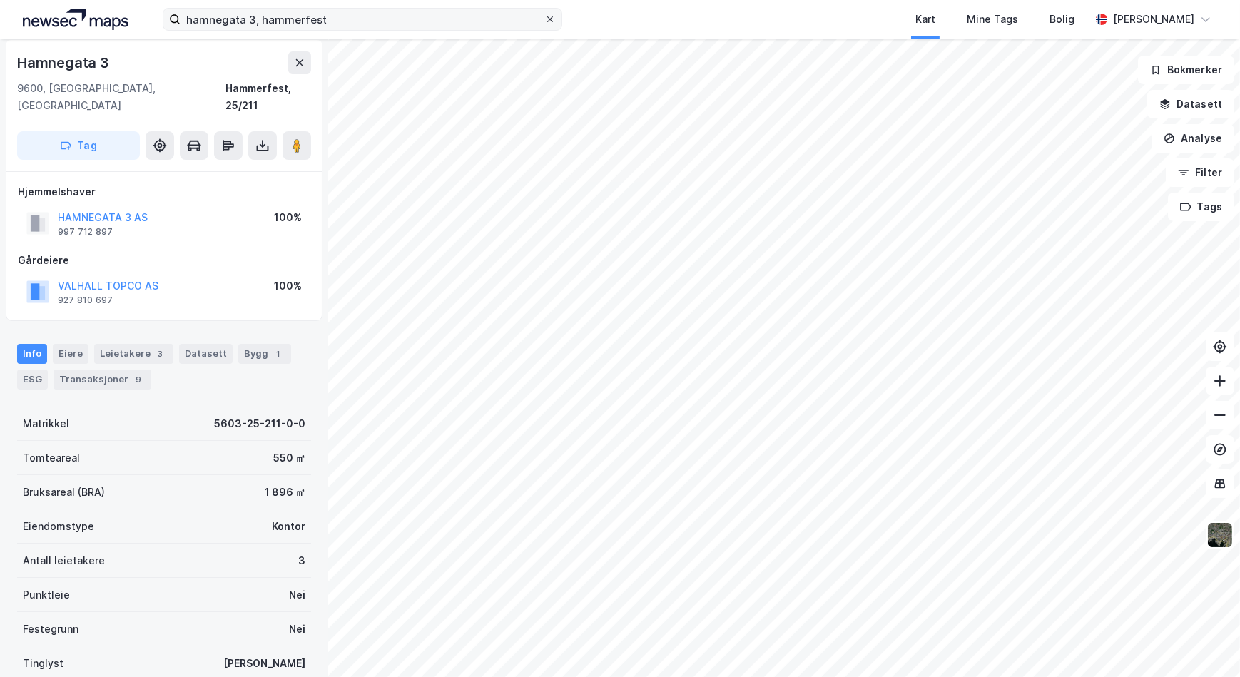
click at [552, 19] on icon at bounding box center [550, 19] width 9 height 9
click at [544, 19] on input "hamnegata 3, hammerfest" at bounding box center [363, 19] width 364 height 21
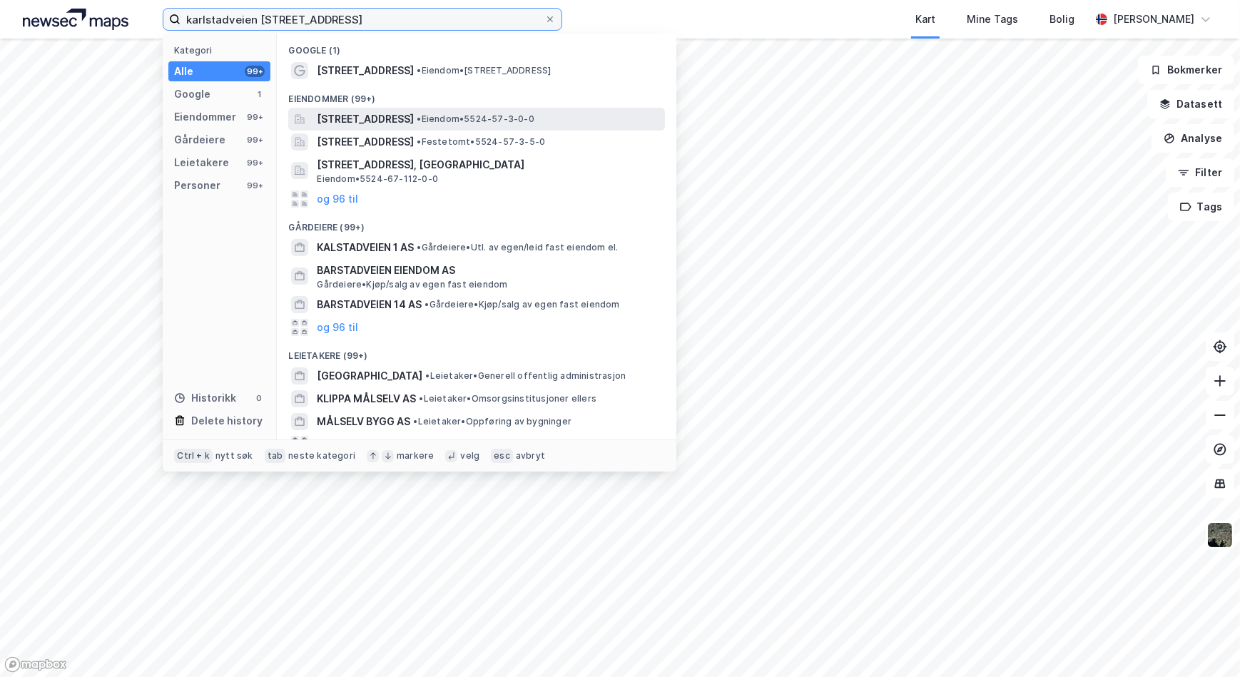
type input "karlstadveien [STREET_ADDRESS]"
click at [364, 117] on span "[STREET_ADDRESS]" at bounding box center [365, 119] width 97 height 17
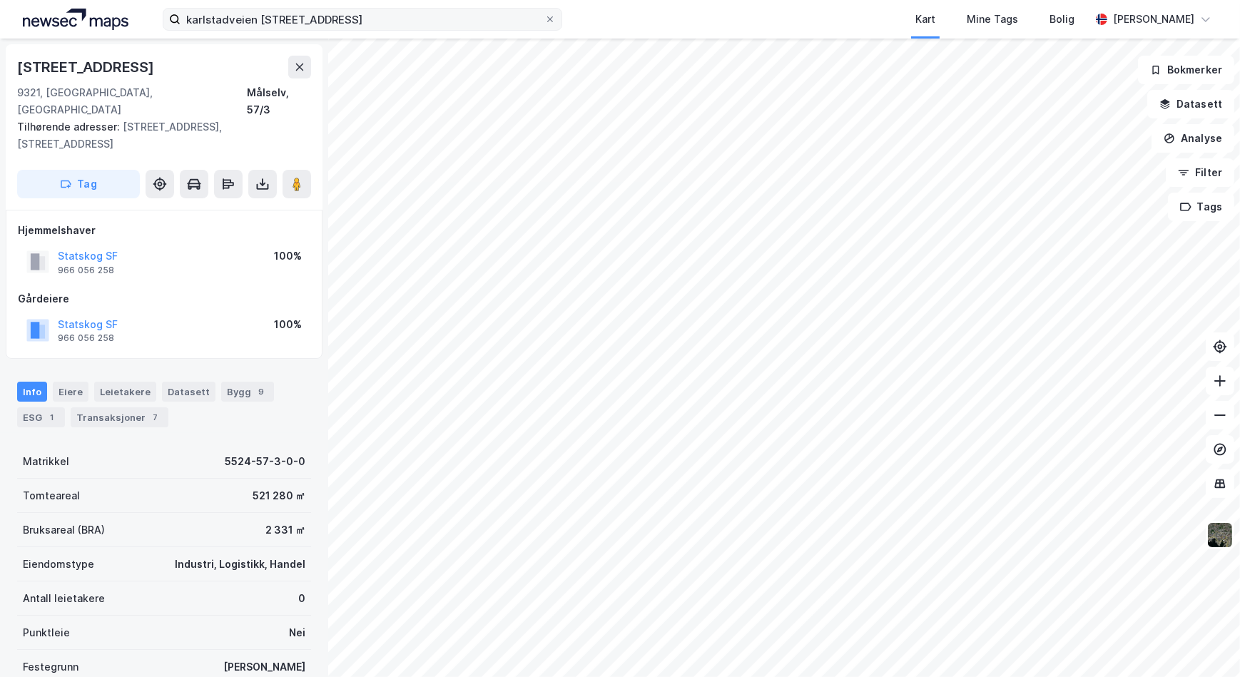
scroll to position [4, 0]
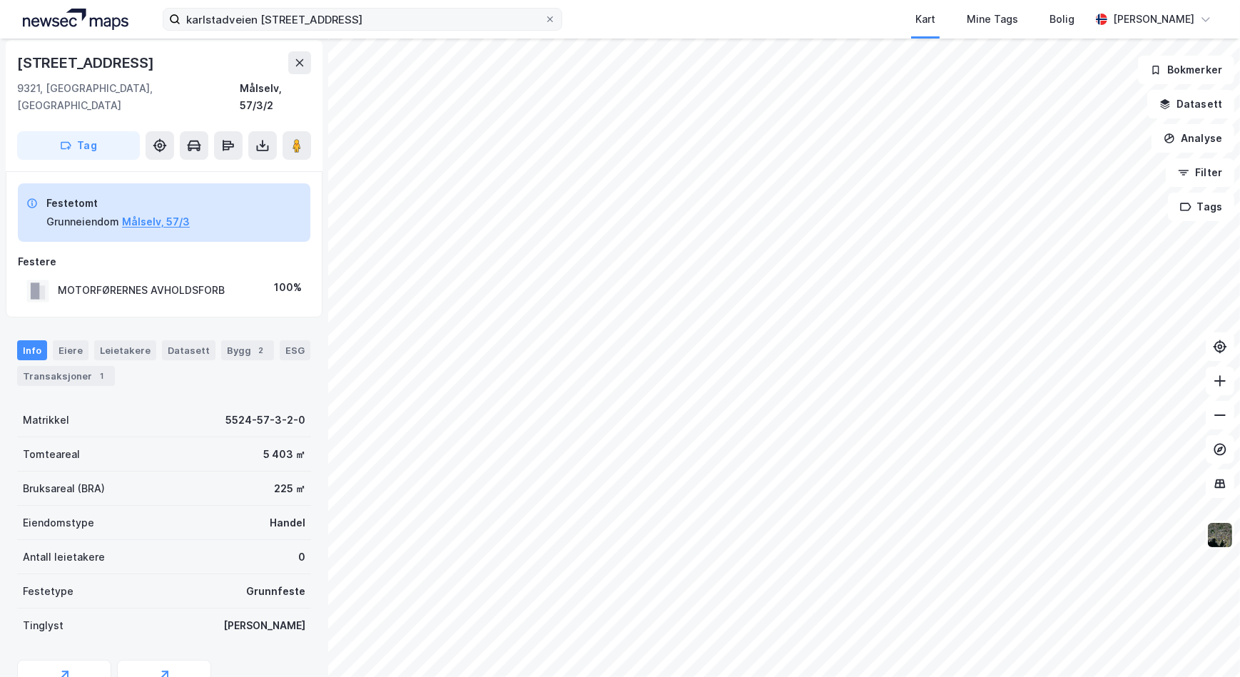
scroll to position [4, 0]
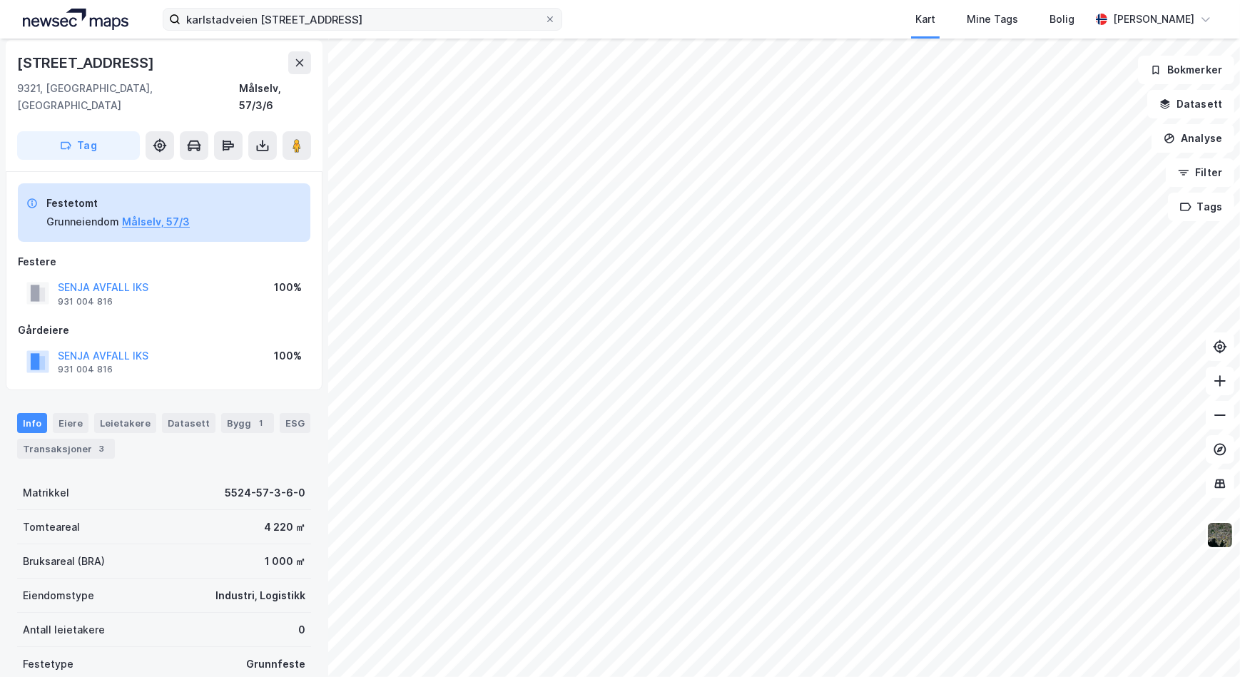
scroll to position [4, 0]
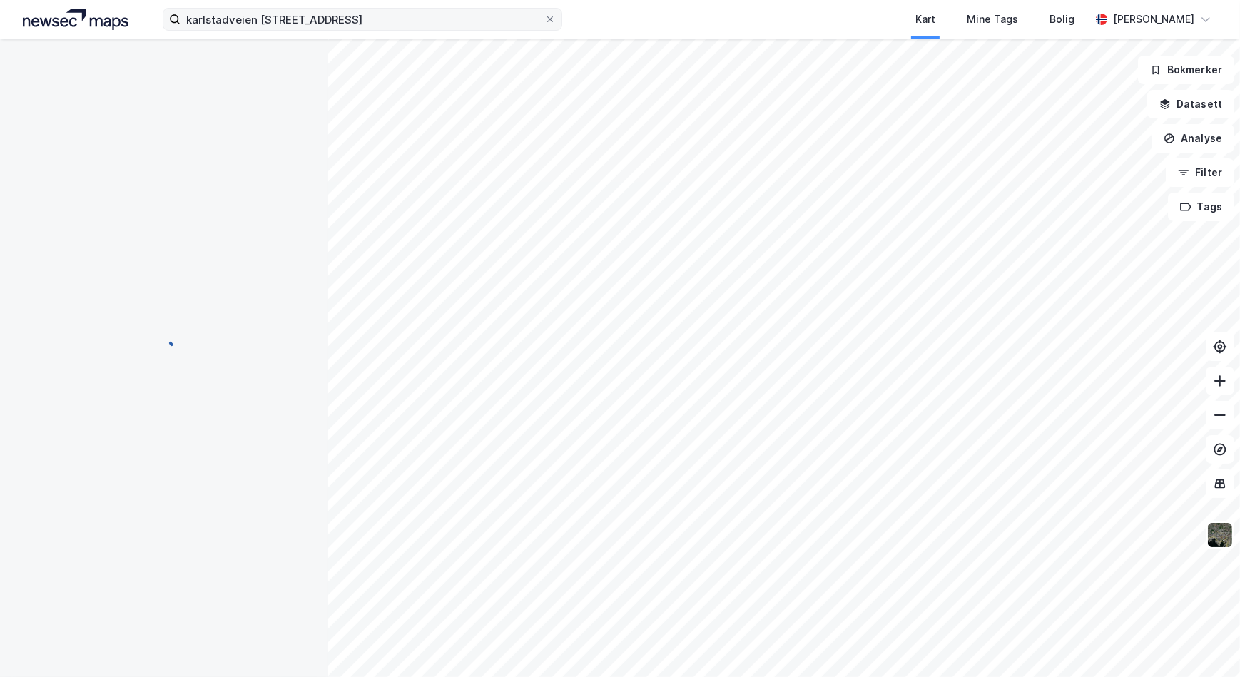
scroll to position [4, 0]
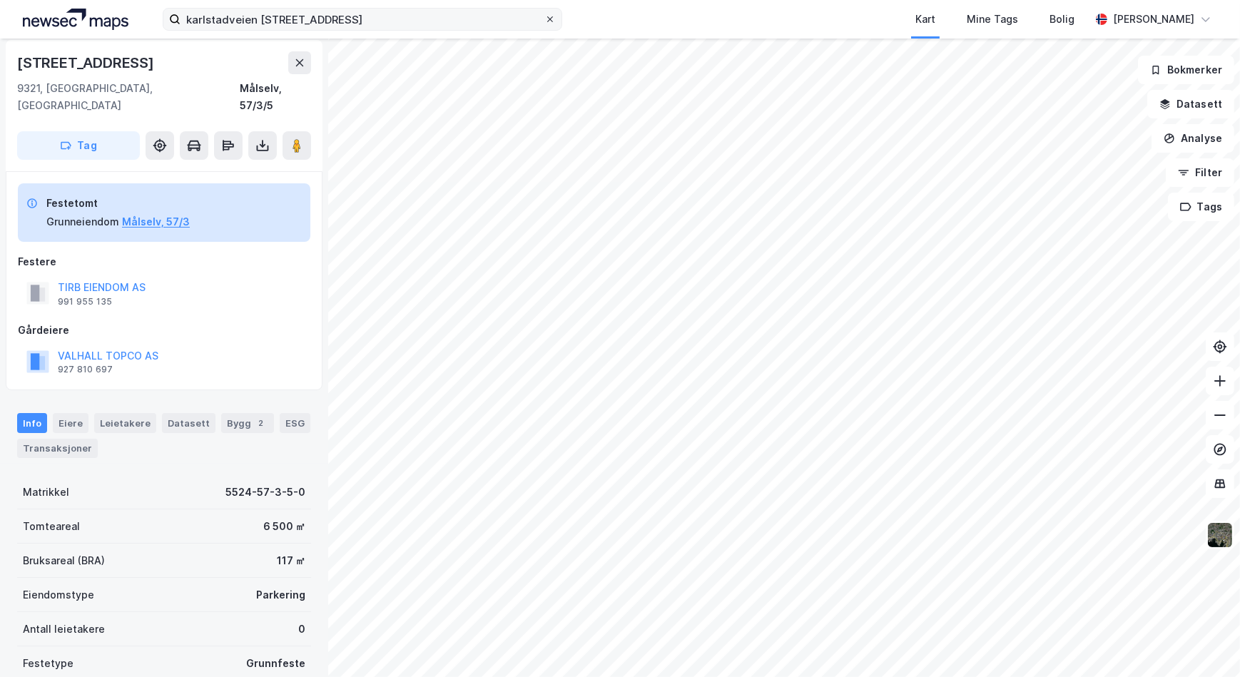
click at [549, 21] on icon at bounding box center [550, 19] width 9 height 9
click at [544, 21] on input "karlstadveien [STREET_ADDRESS]" at bounding box center [363, 19] width 364 height 21
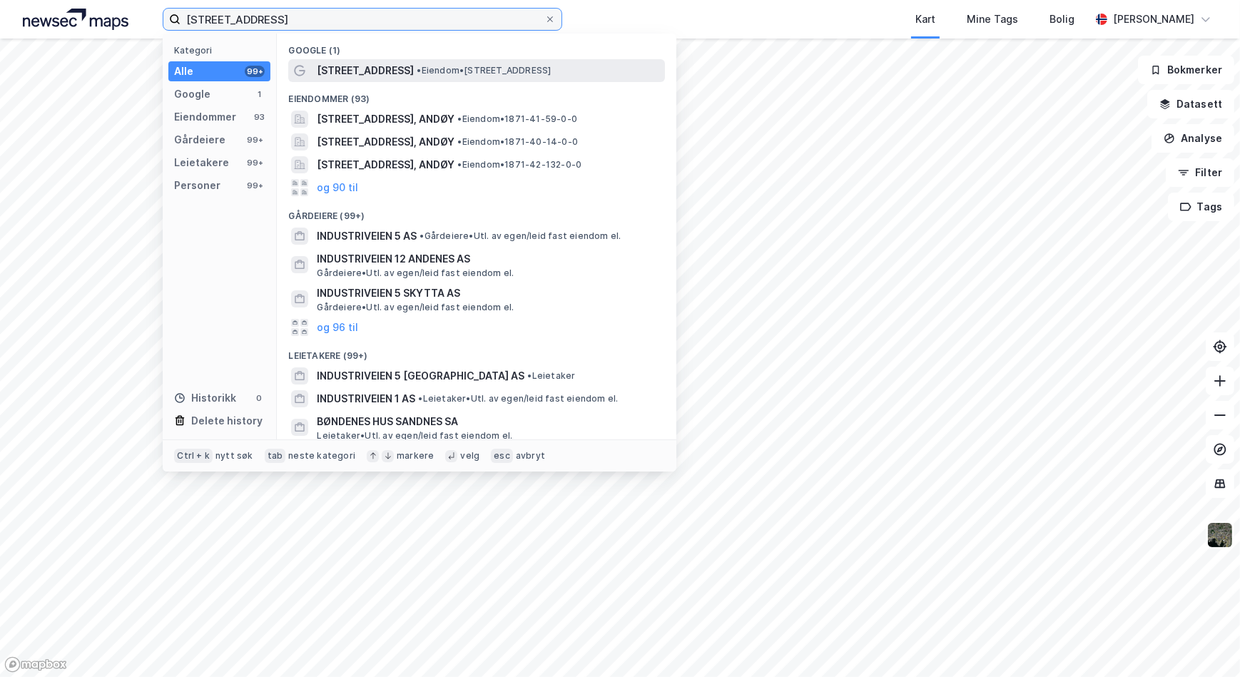
type input "[STREET_ADDRESS]"
click at [462, 64] on div "[STREET_ADDRESS] • Eiendom • [STREET_ADDRESS]" at bounding box center [489, 70] width 345 height 17
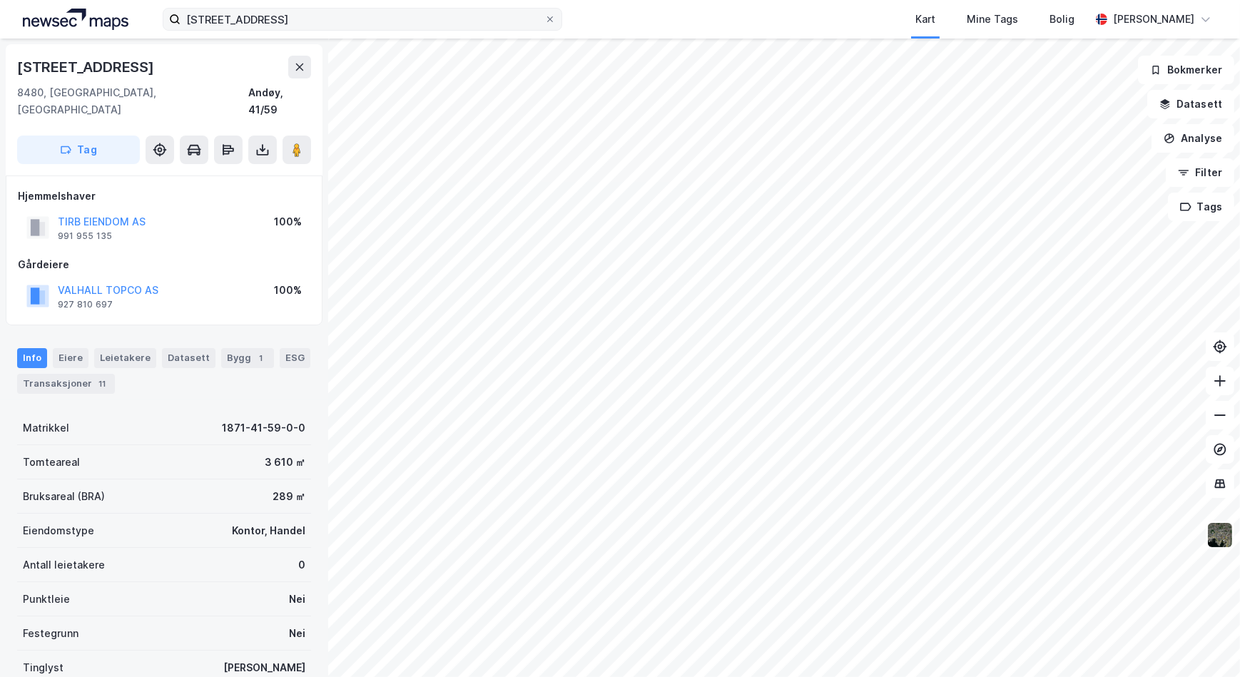
scroll to position [4, 0]
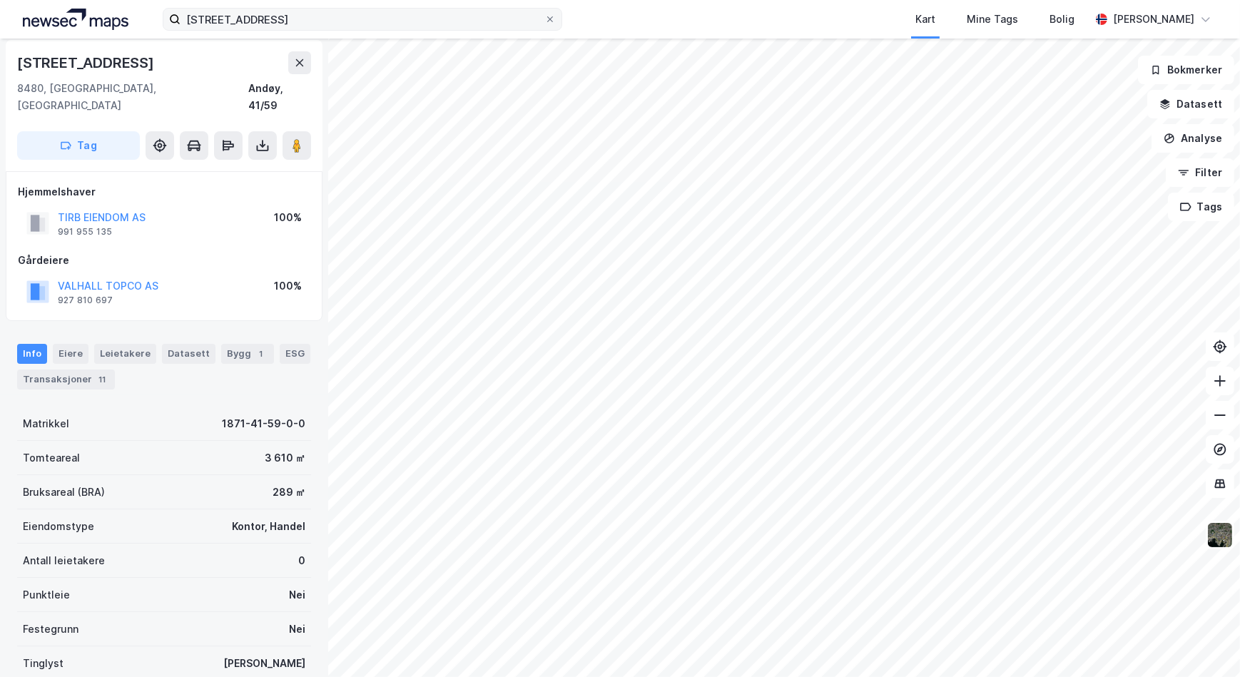
click at [551, 15] on icon at bounding box center [550, 19] width 9 height 9
click at [544, 15] on input "[STREET_ADDRESS]" at bounding box center [363, 19] width 364 height 21
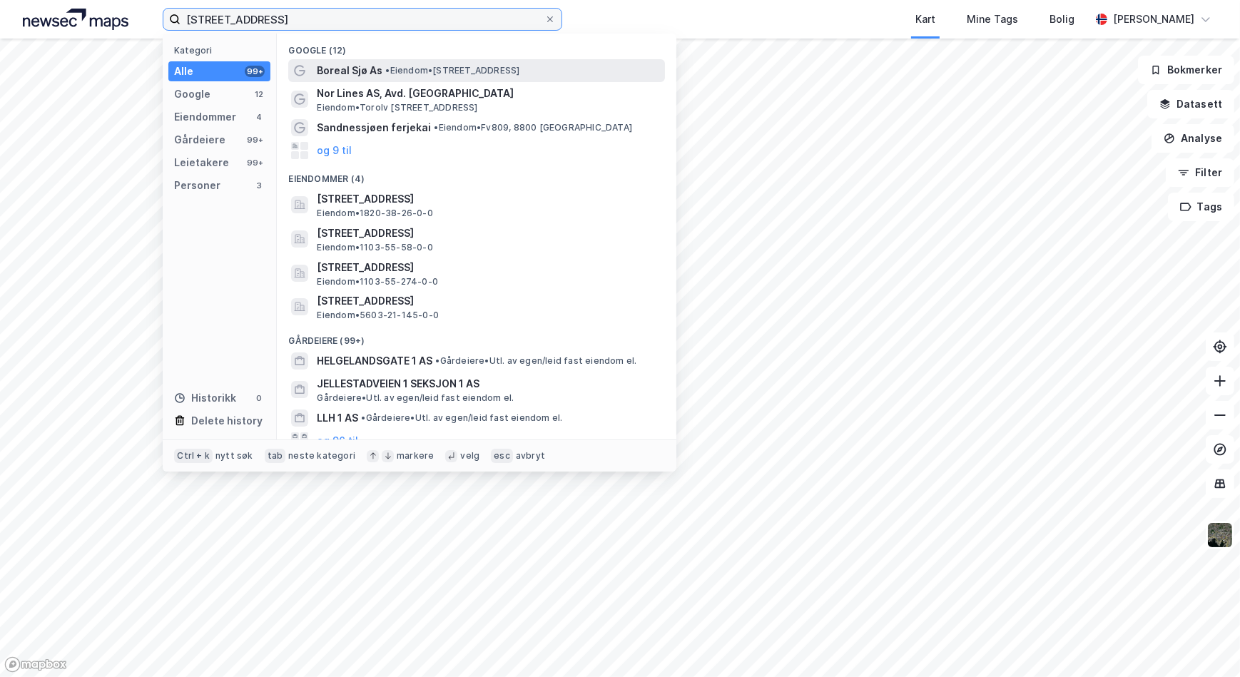
type input "[STREET_ADDRESS]"
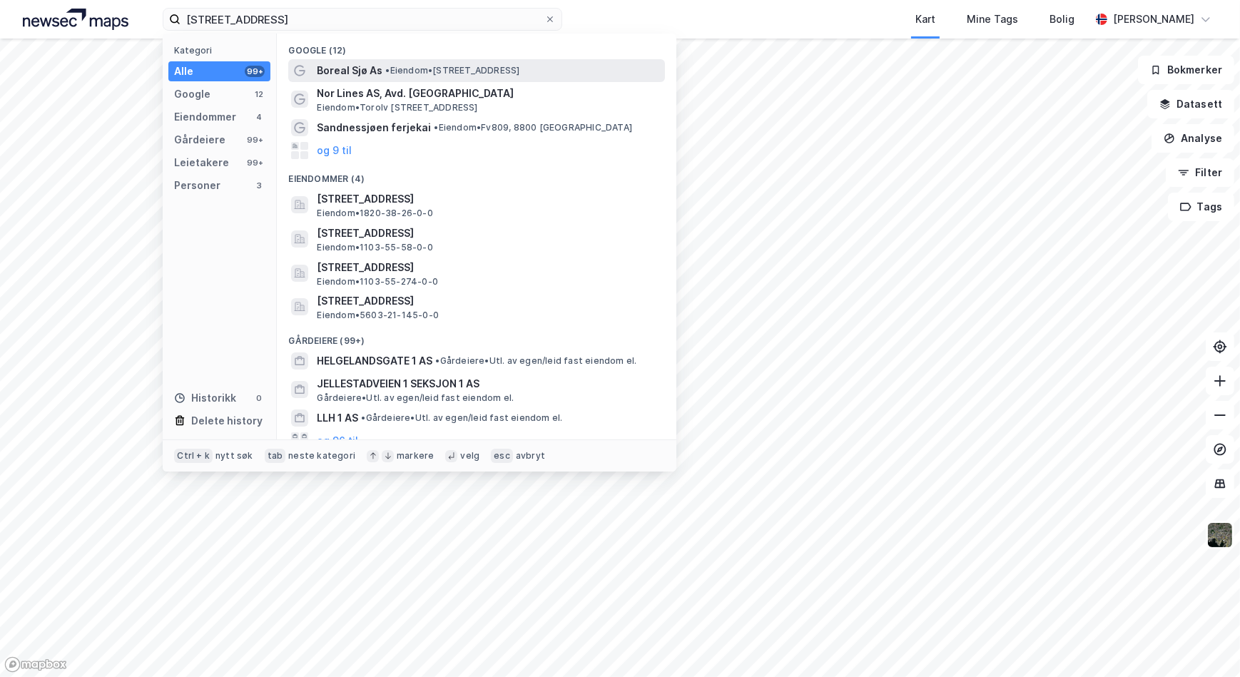
click at [459, 71] on span "• Eiendom • [STREET_ADDRESS]" at bounding box center [452, 70] width 134 height 11
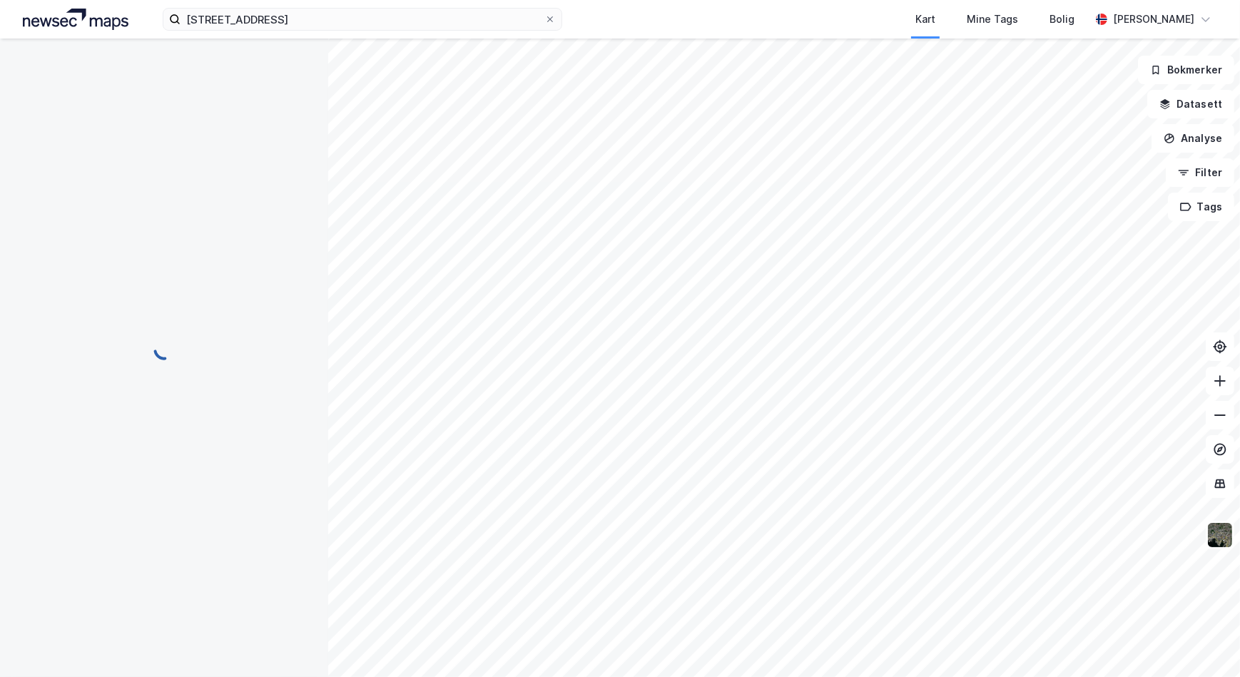
scroll to position [4, 0]
